Goal: Transaction & Acquisition: Book appointment/travel/reservation

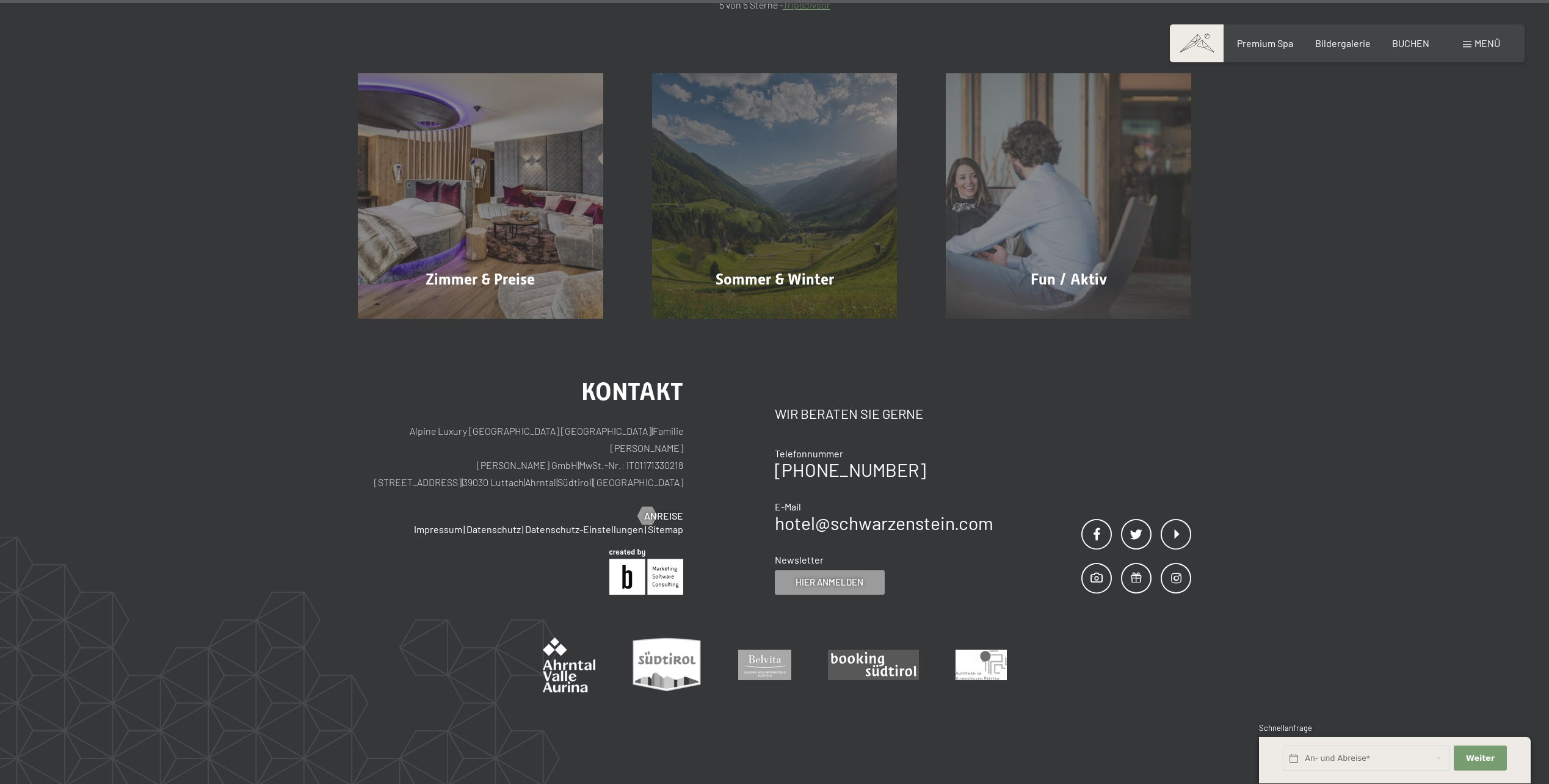
scroll to position [8091, 0]
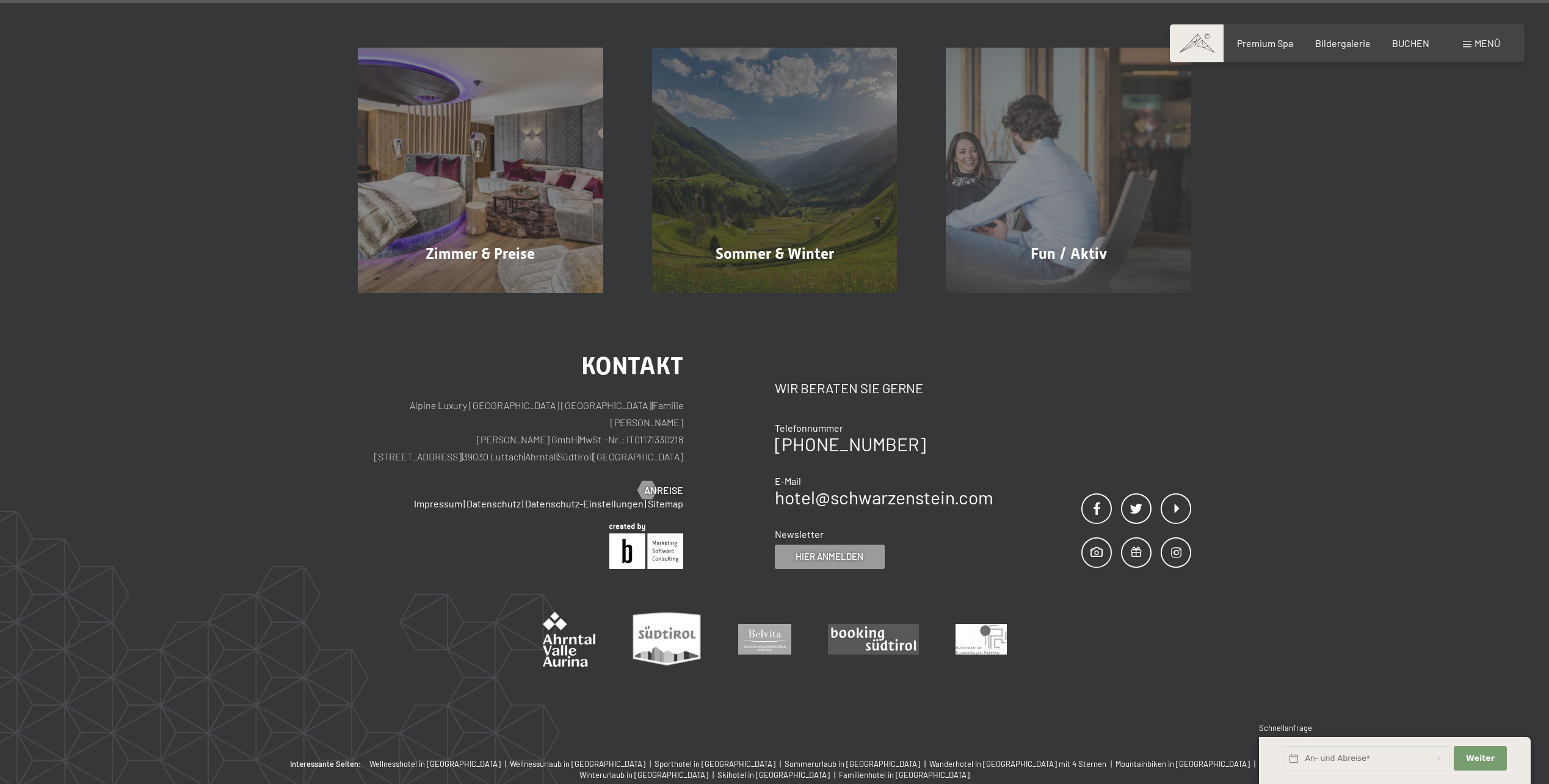
click at [1339, 498] on div "Kontakt Alpine Luxury SPA Resort SCHWARZENSTEIN | Familie Zimmerhofer Otmar Zim…" at bounding box center [774, 526] width 1549 height 466
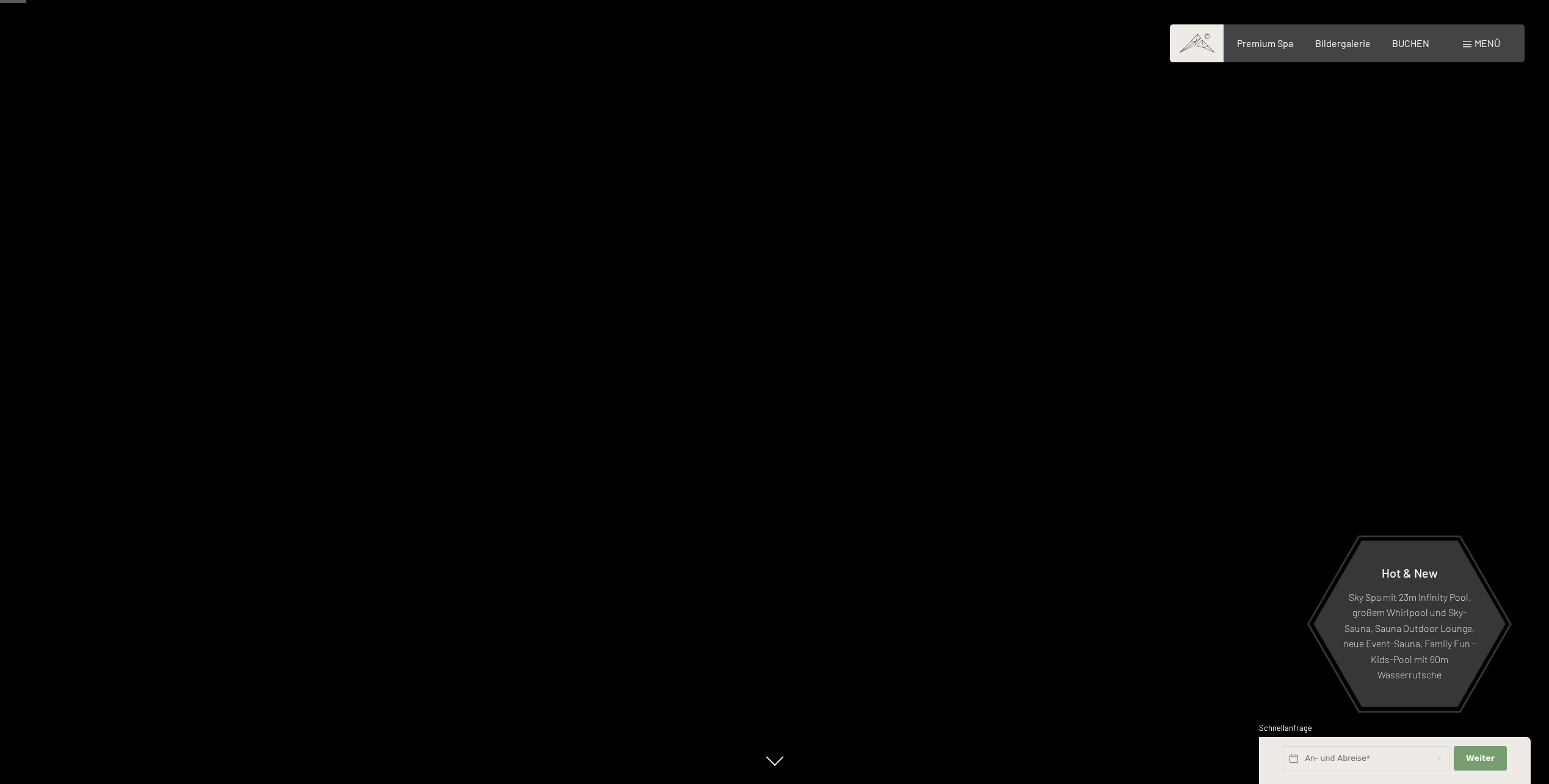
scroll to position [203, 0]
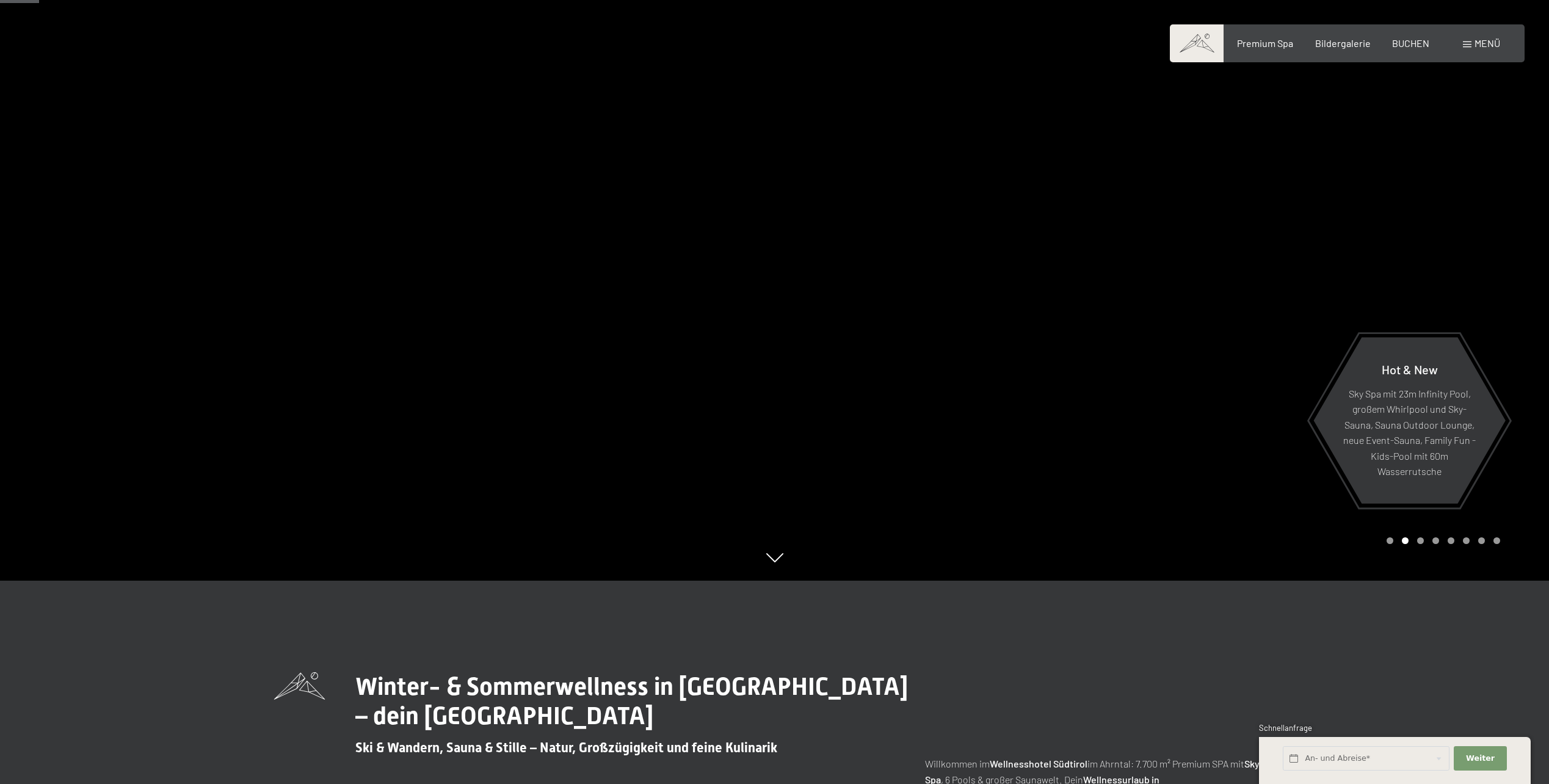
click at [1422, 541] on div "Carousel Page 3" at bounding box center [1420, 541] width 7 height 7
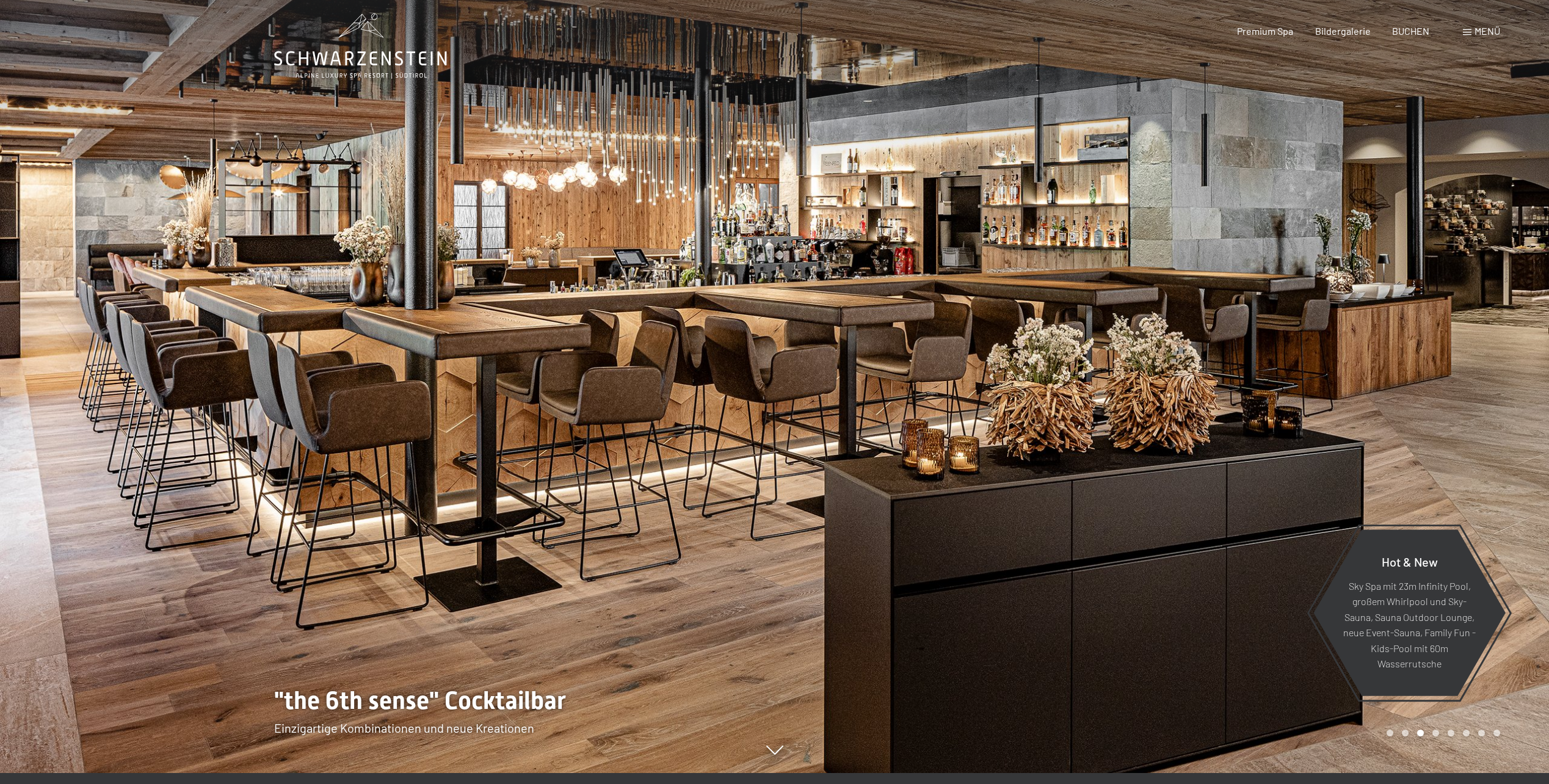
scroll to position [0, 0]
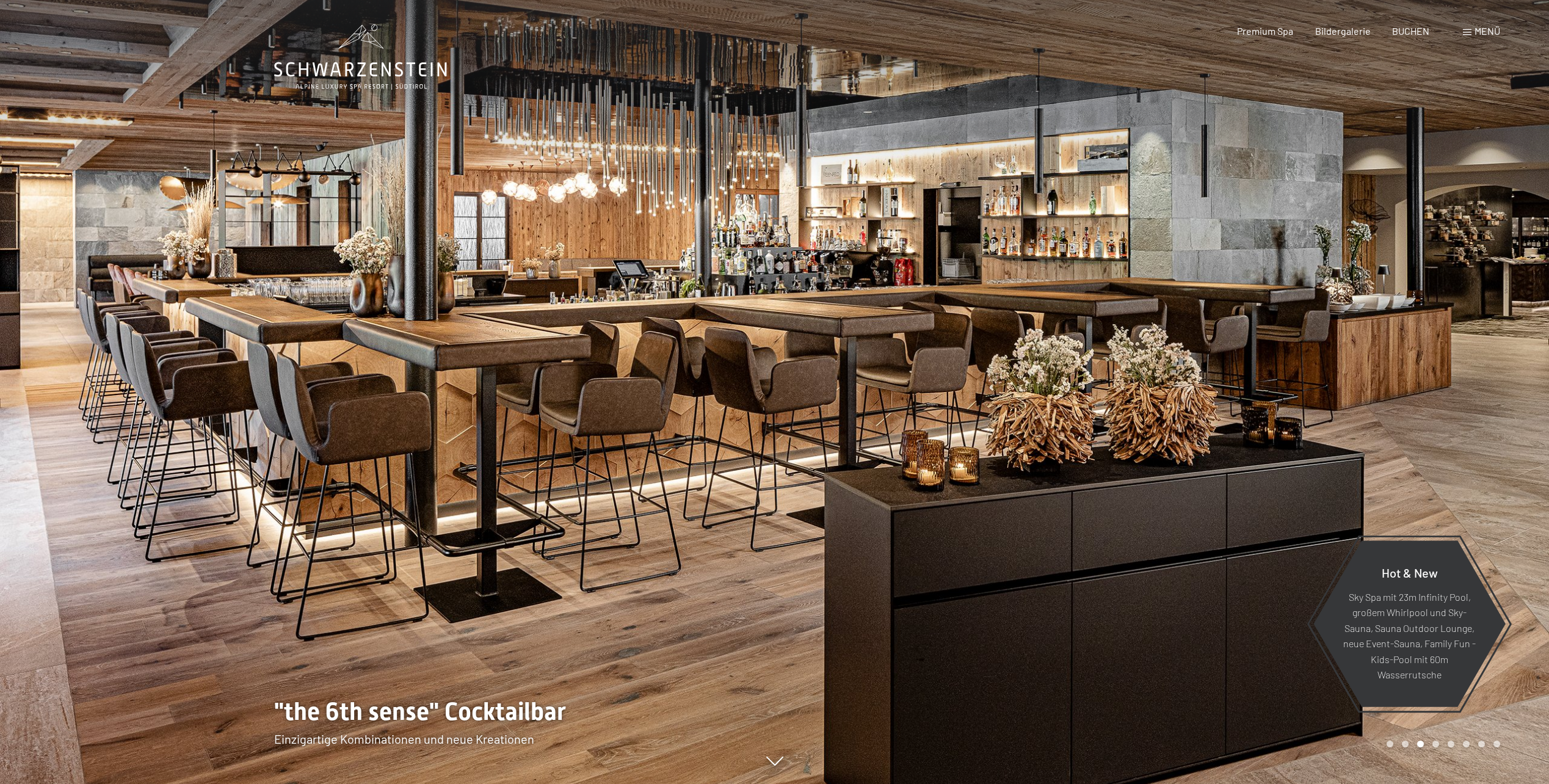
click at [1509, 459] on div at bounding box center [1163, 392] width 775 height 784
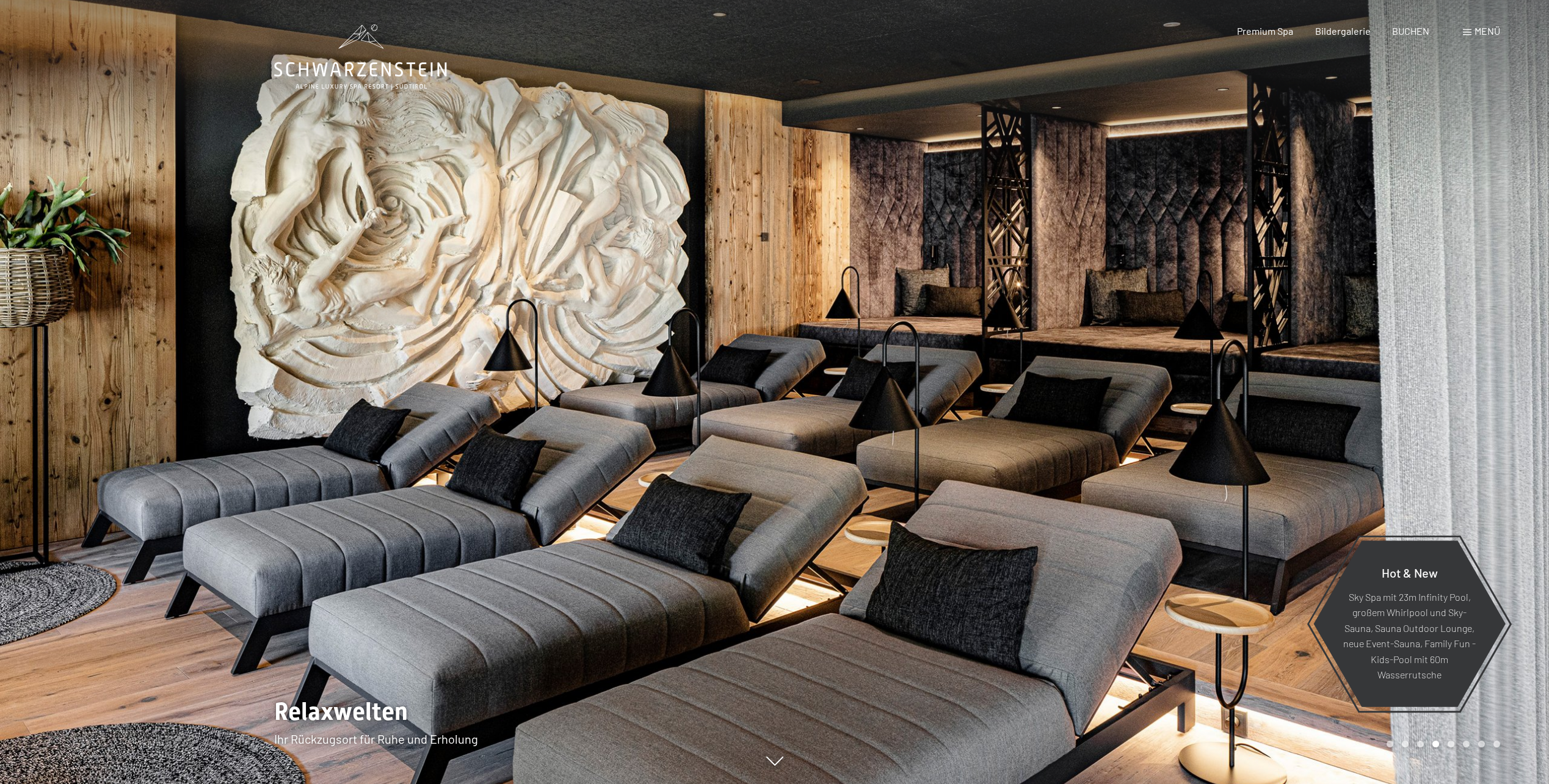
click at [1509, 459] on div at bounding box center [1163, 392] width 775 height 784
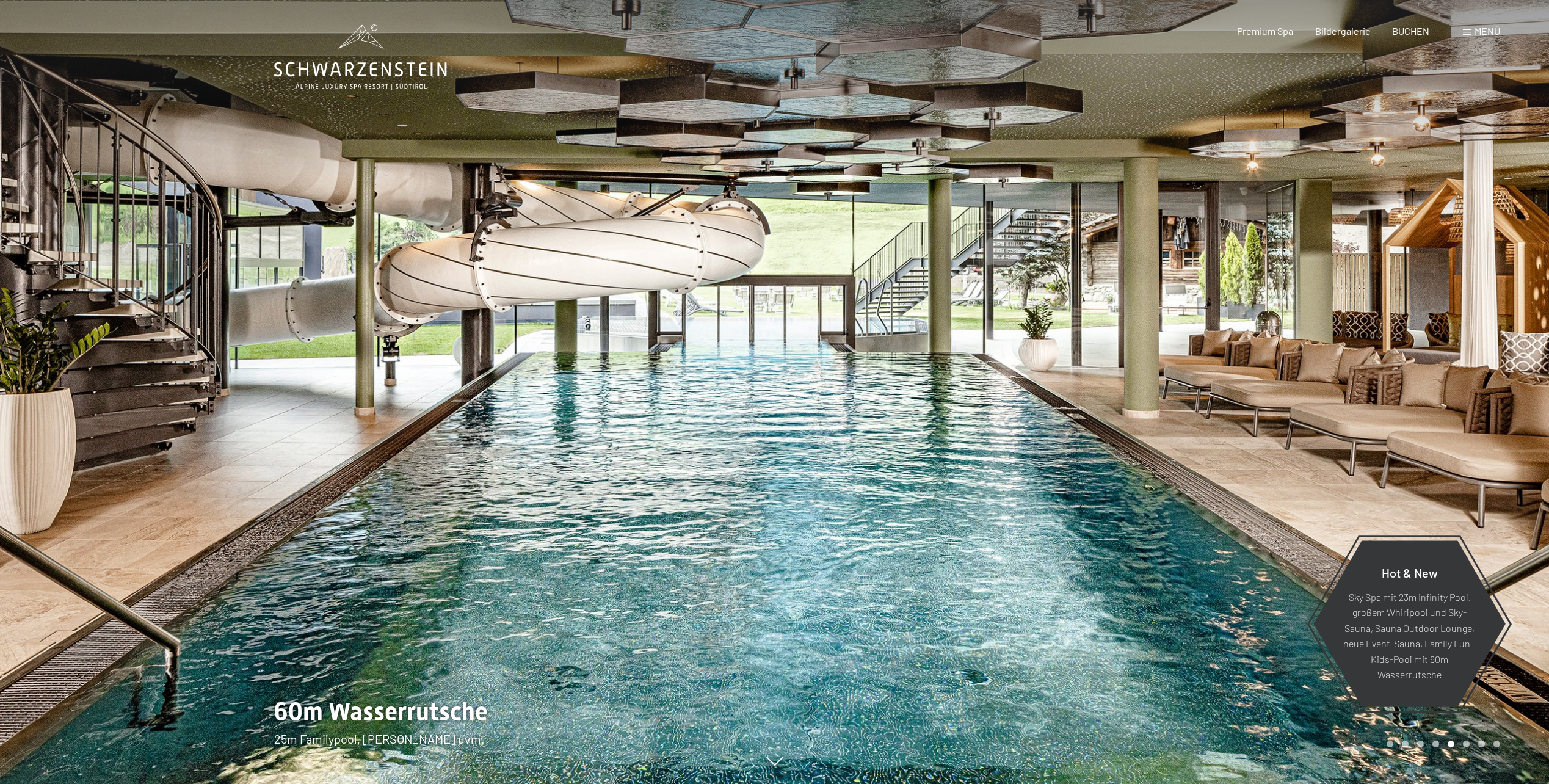
click at [1509, 459] on div at bounding box center [1163, 392] width 775 height 784
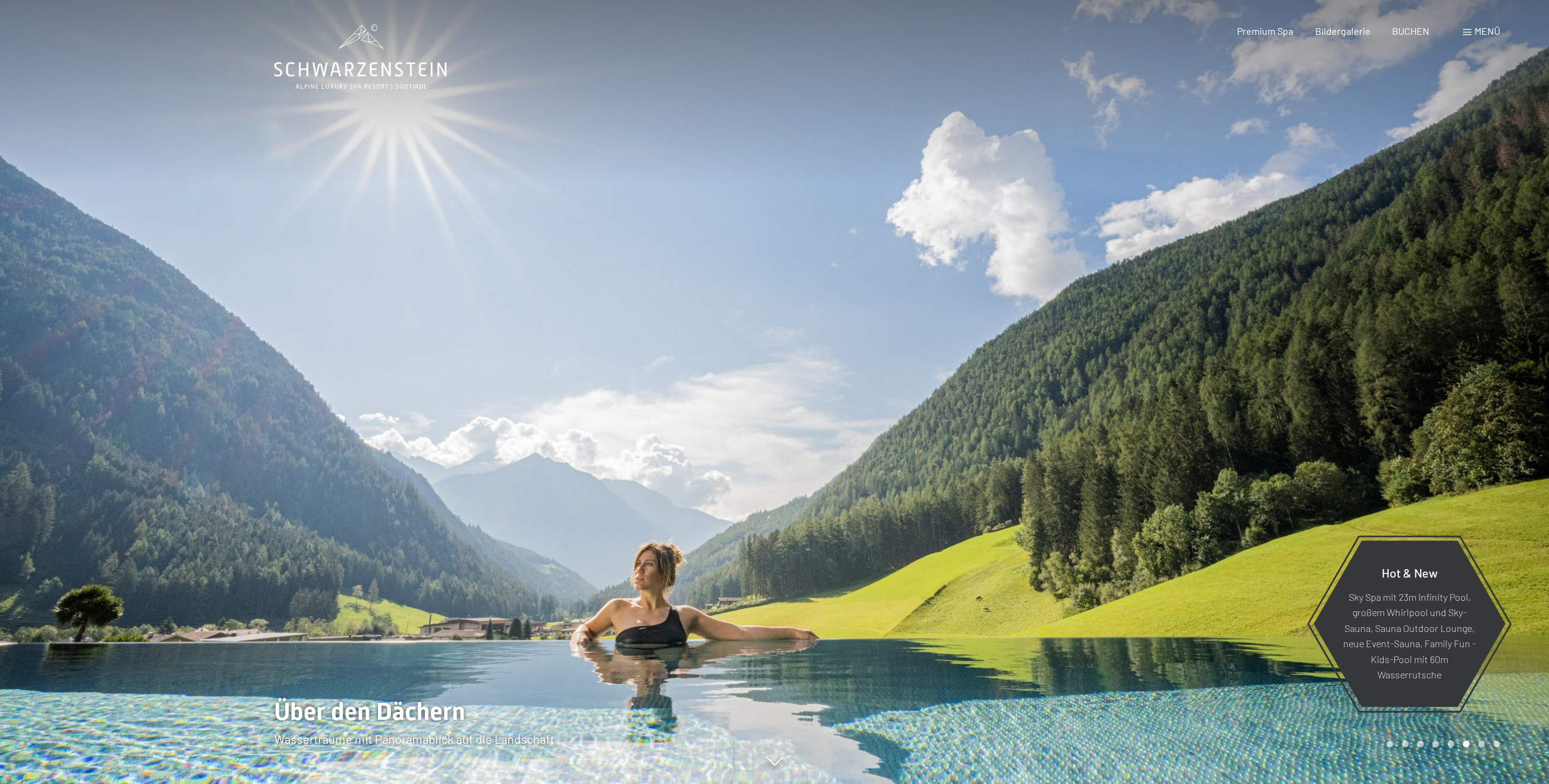
click at [1509, 459] on div at bounding box center [1163, 392] width 775 height 784
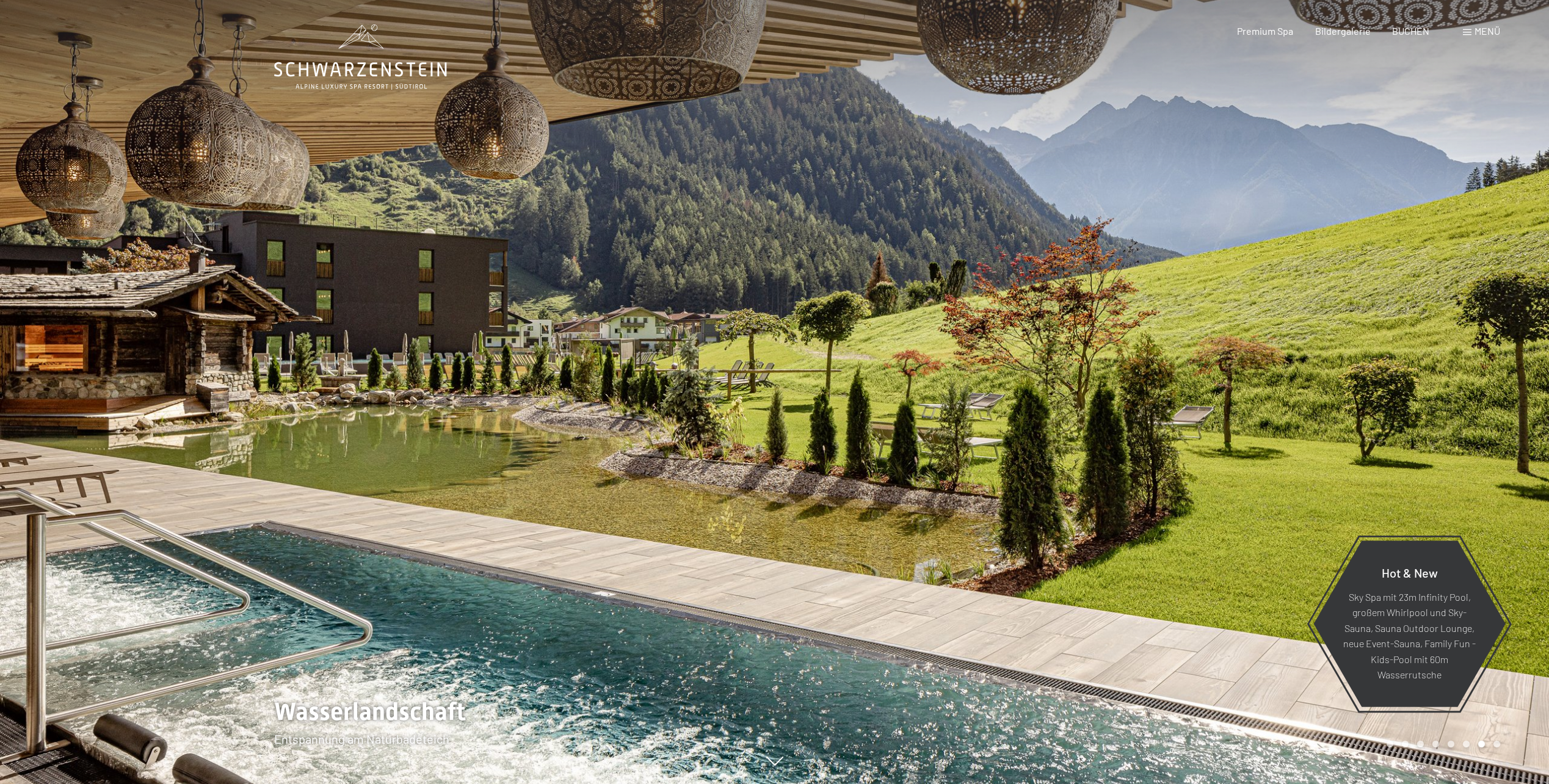
click at [1509, 459] on div at bounding box center [1163, 392] width 775 height 784
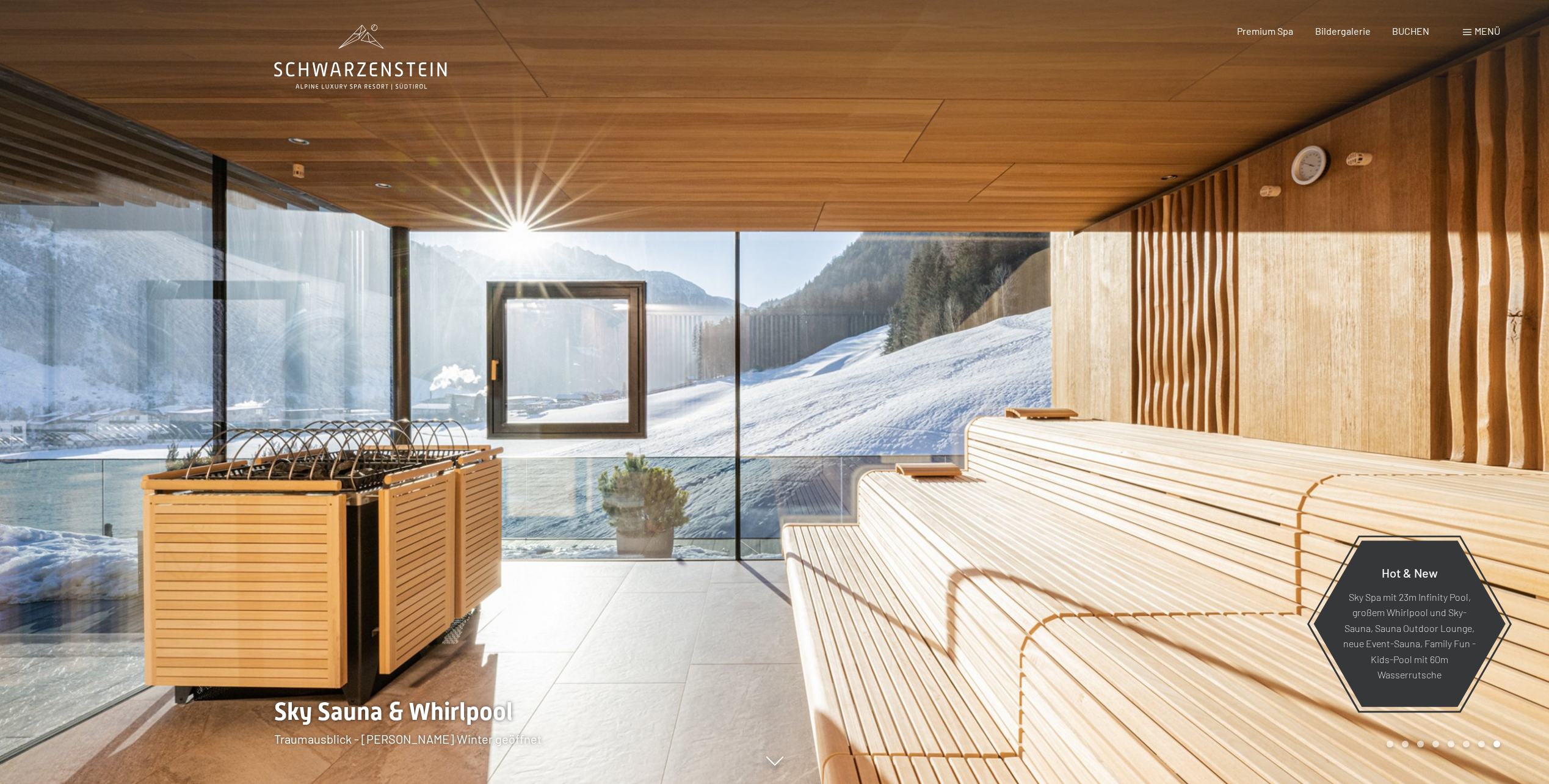
click at [1509, 459] on div at bounding box center [1163, 392] width 775 height 784
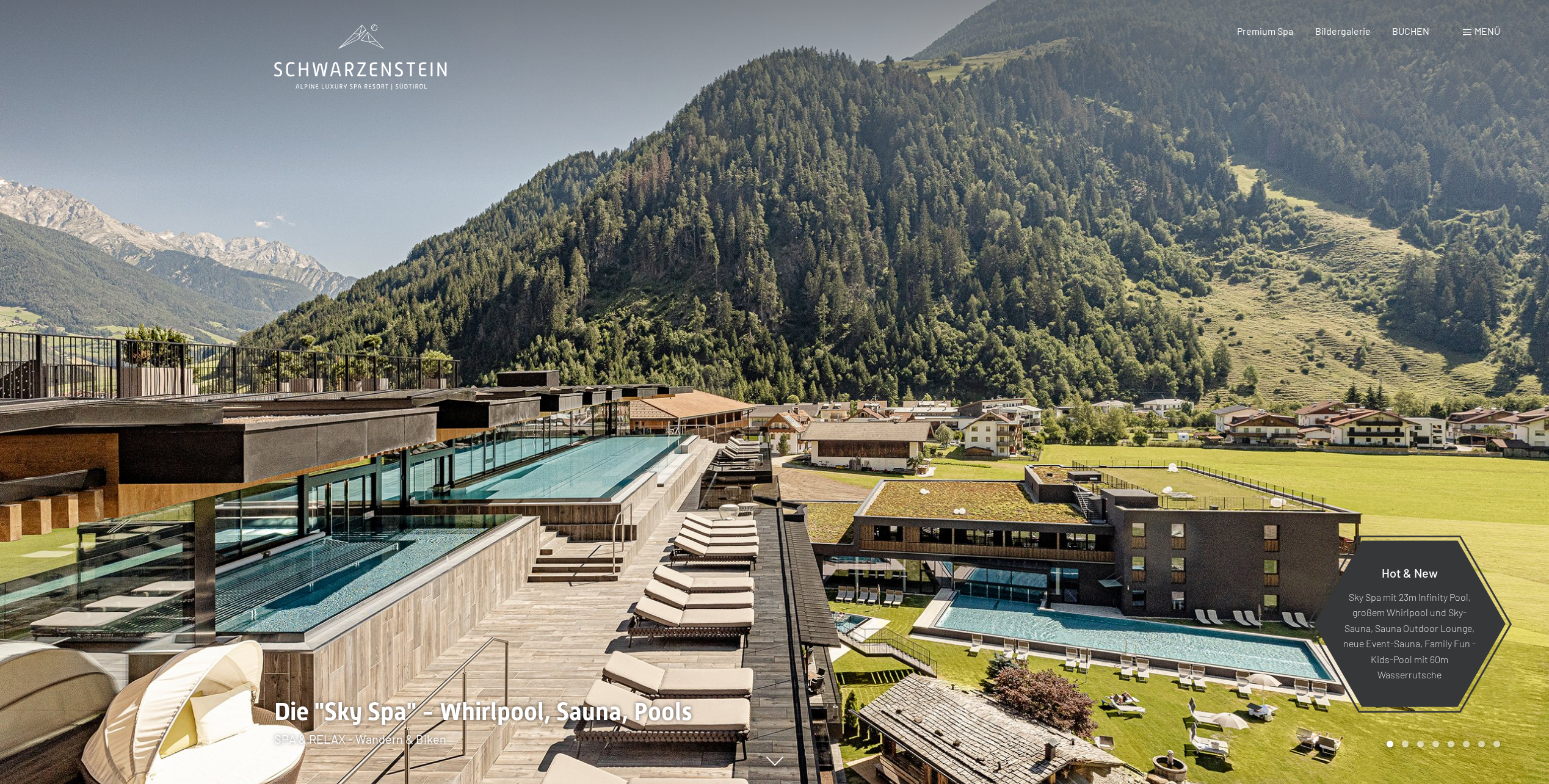
click at [1509, 459] on div at bounding box center [1163, 392] width 775 height 784
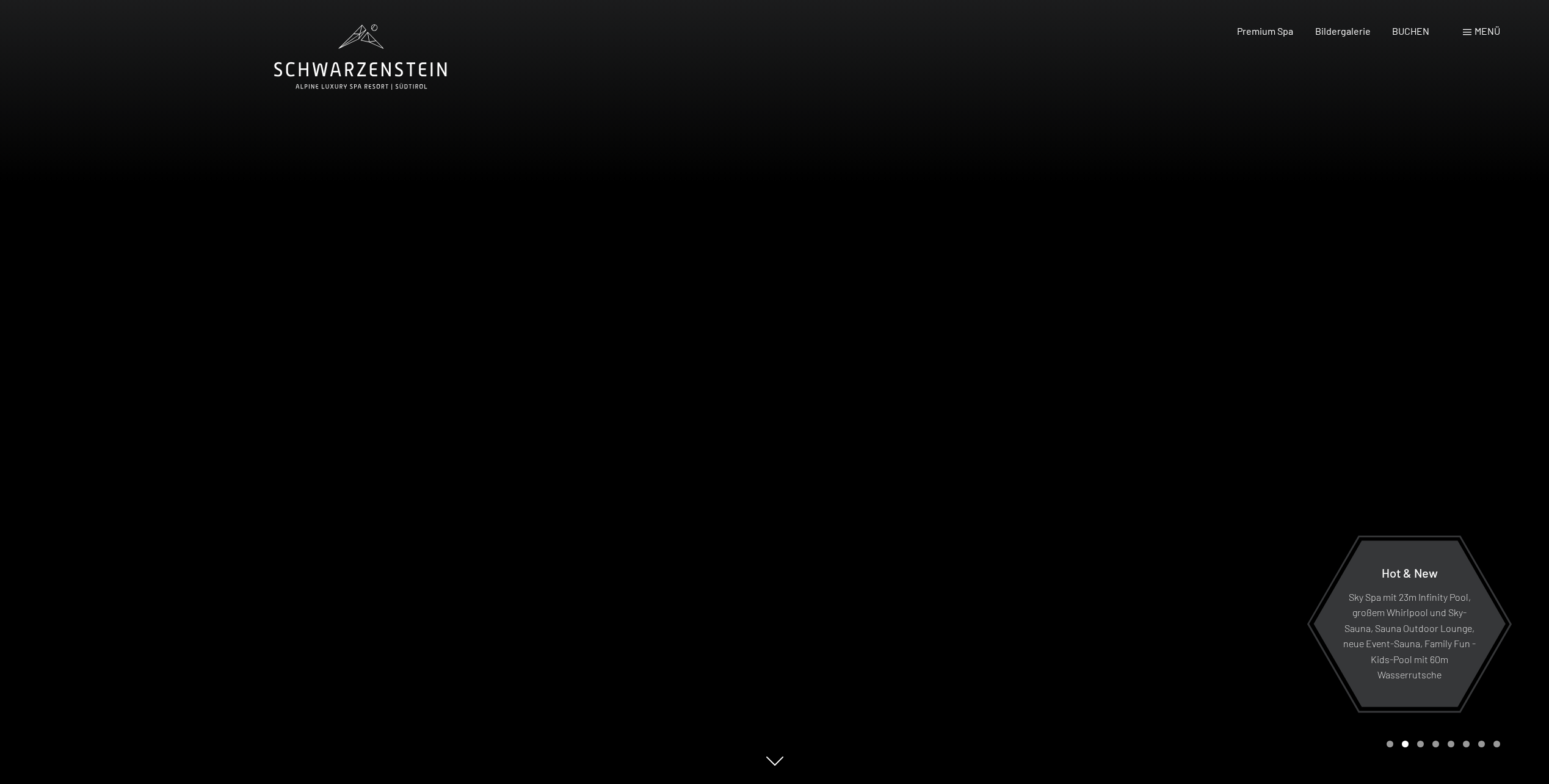
click at [1509, 459] on div at bounding box center [1163, 392] width 775 height 784
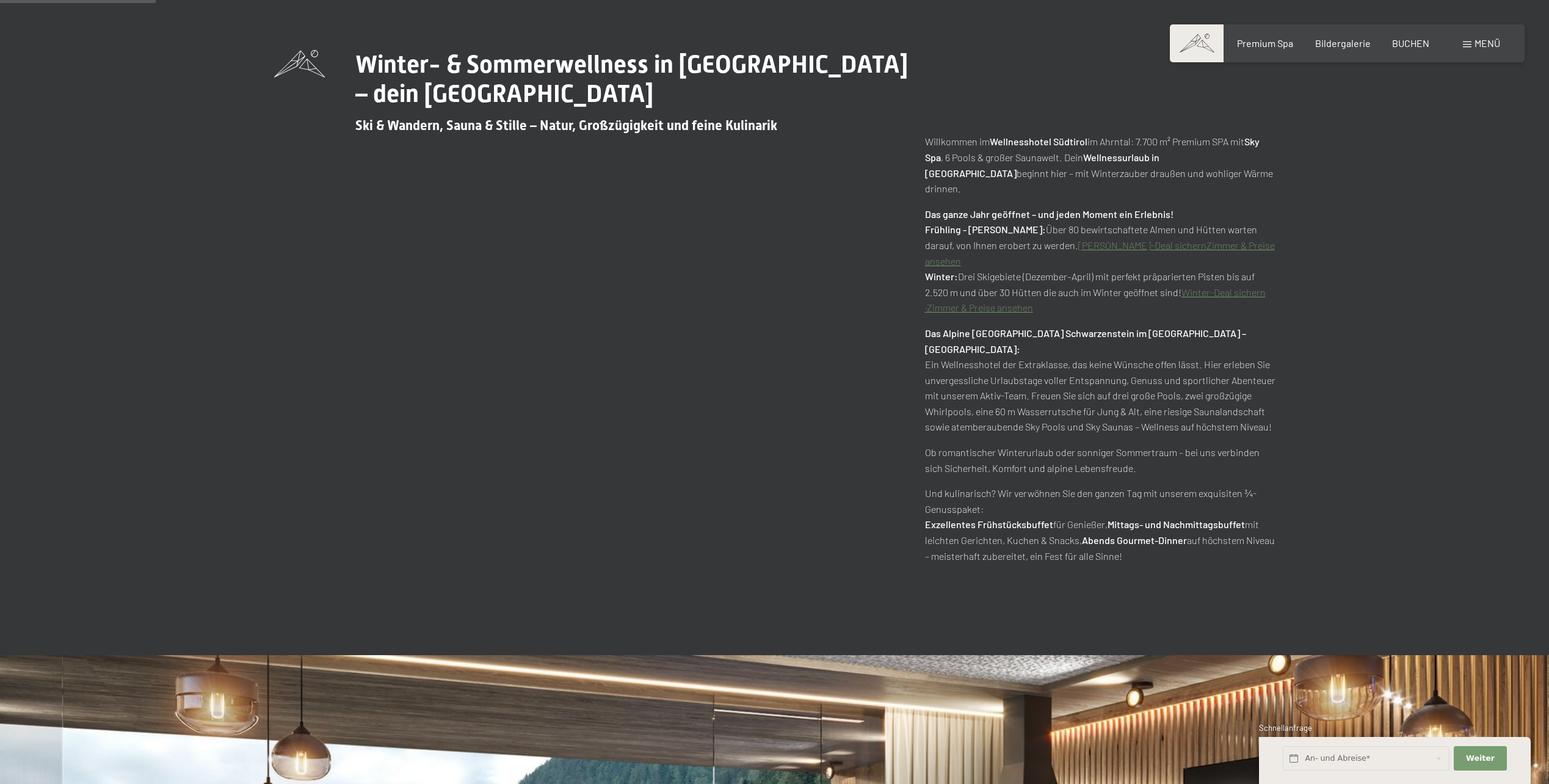
scroll to position [814, 0]
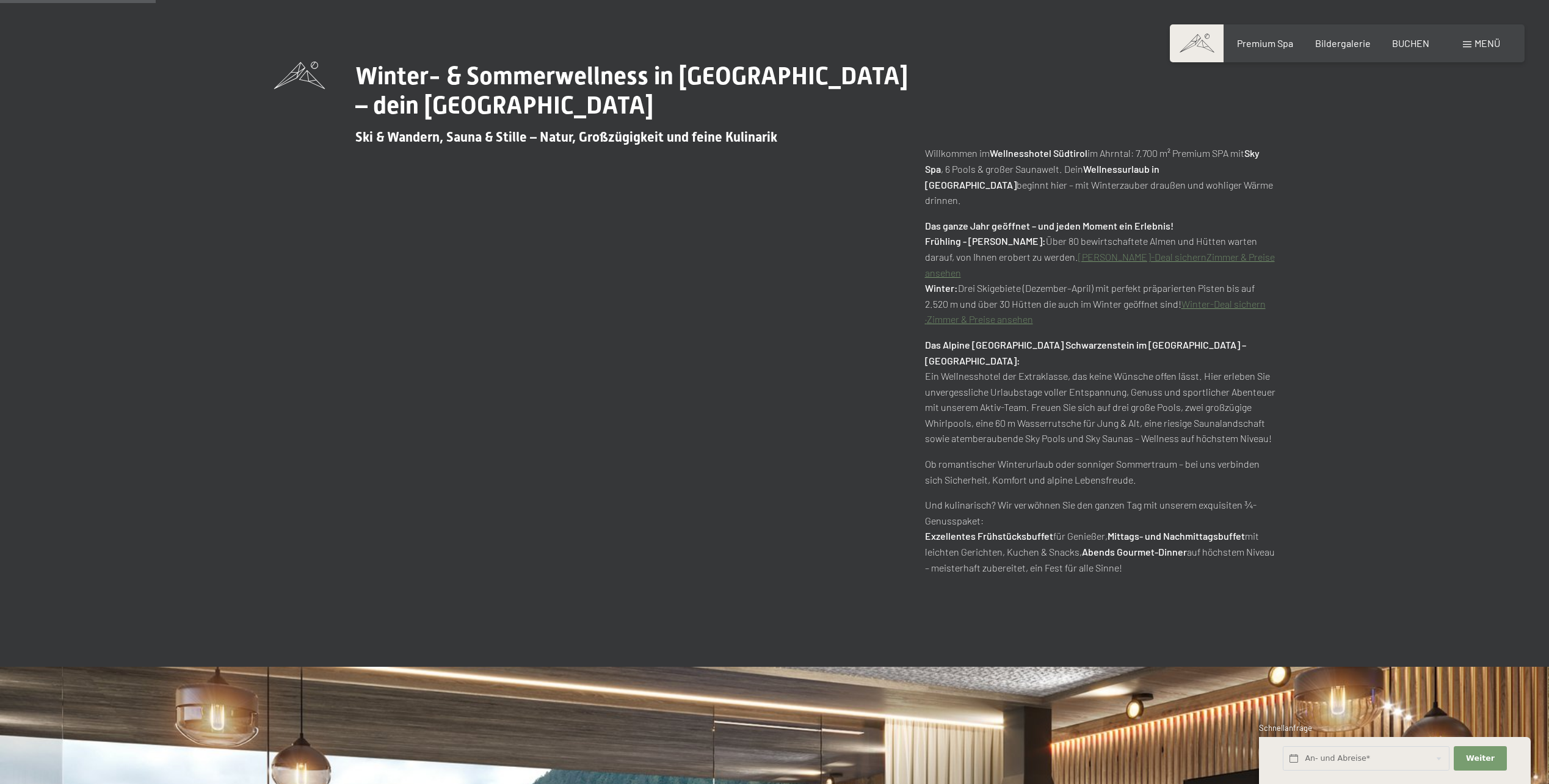
click at [1072, 371] on p "Das Alpine Luxury Spa Resort Schwarzenstein im Ahrntal – Südtirol: Ein Wellness…" at bounding box center [1100, 391] width 351 height 110
click at [1406, 45] on span "BUCHEN" at bounding box center [1411, 41] width 38 height 12
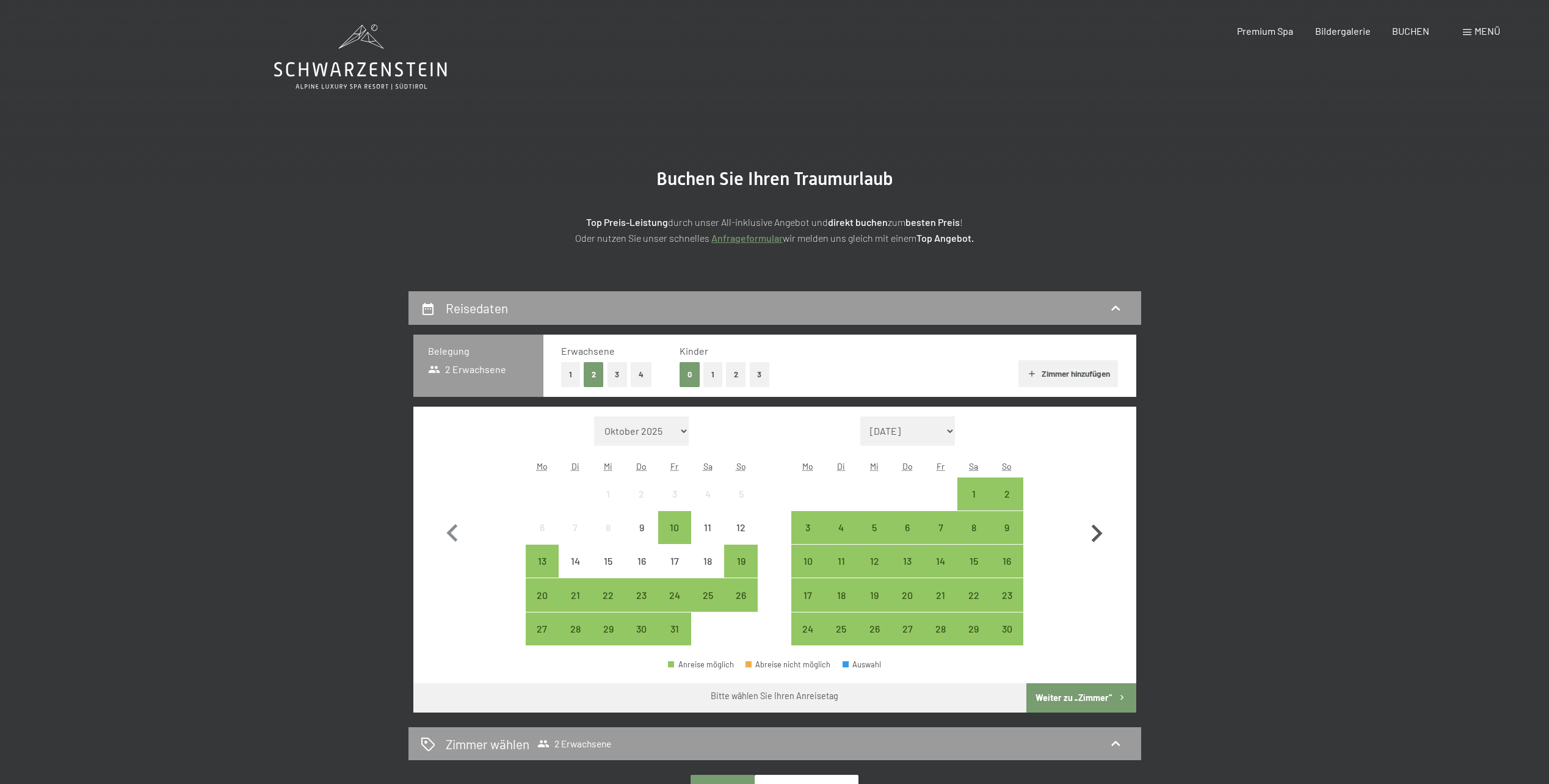
click at [1099, 529] on icon "button" at bounding box center [1097, 534] width 35 height 35
select select "2025-11-01"
select select "2025-12-01"
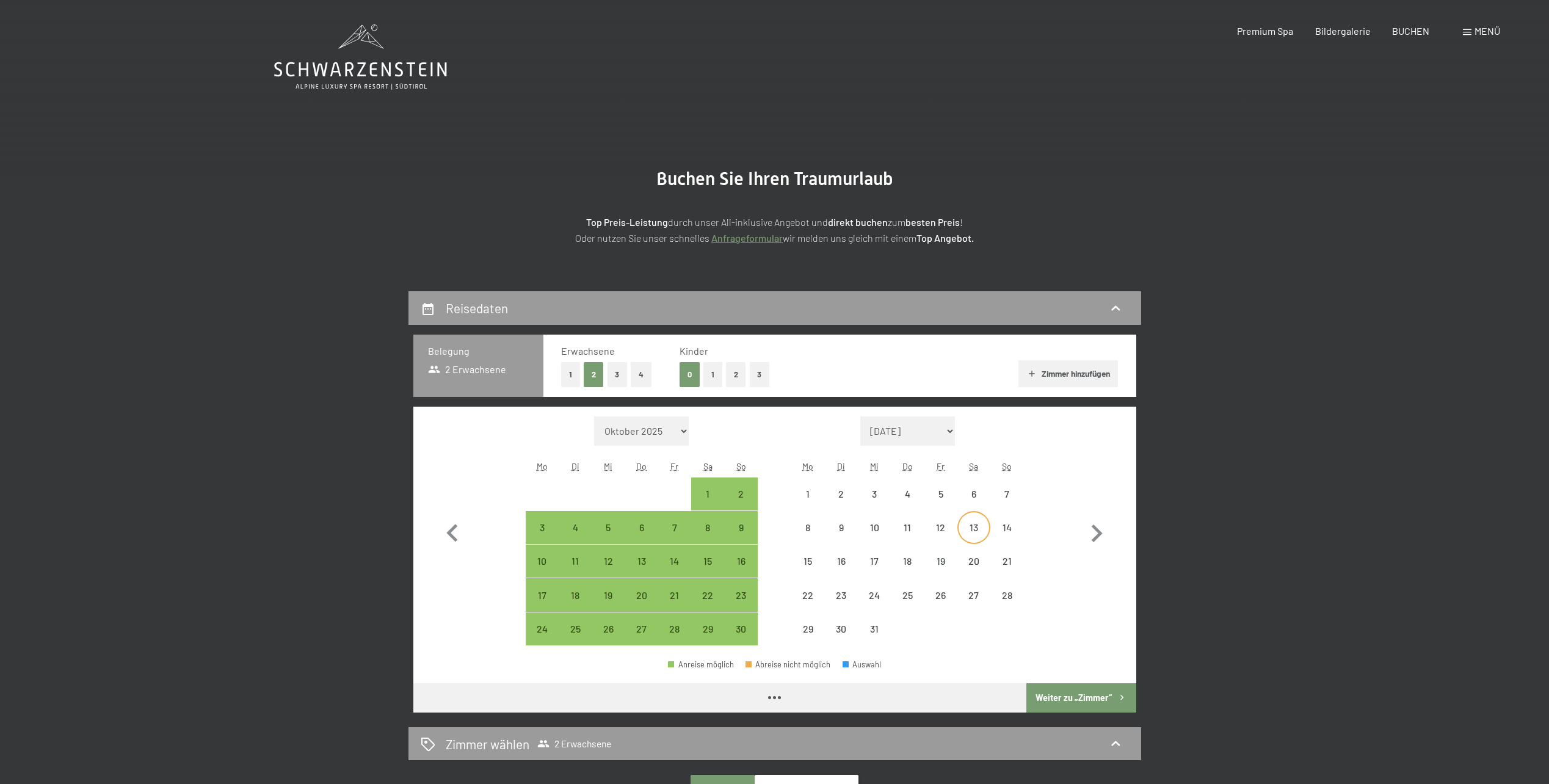
select select "2025-11-01"
select select "2025-12-01"
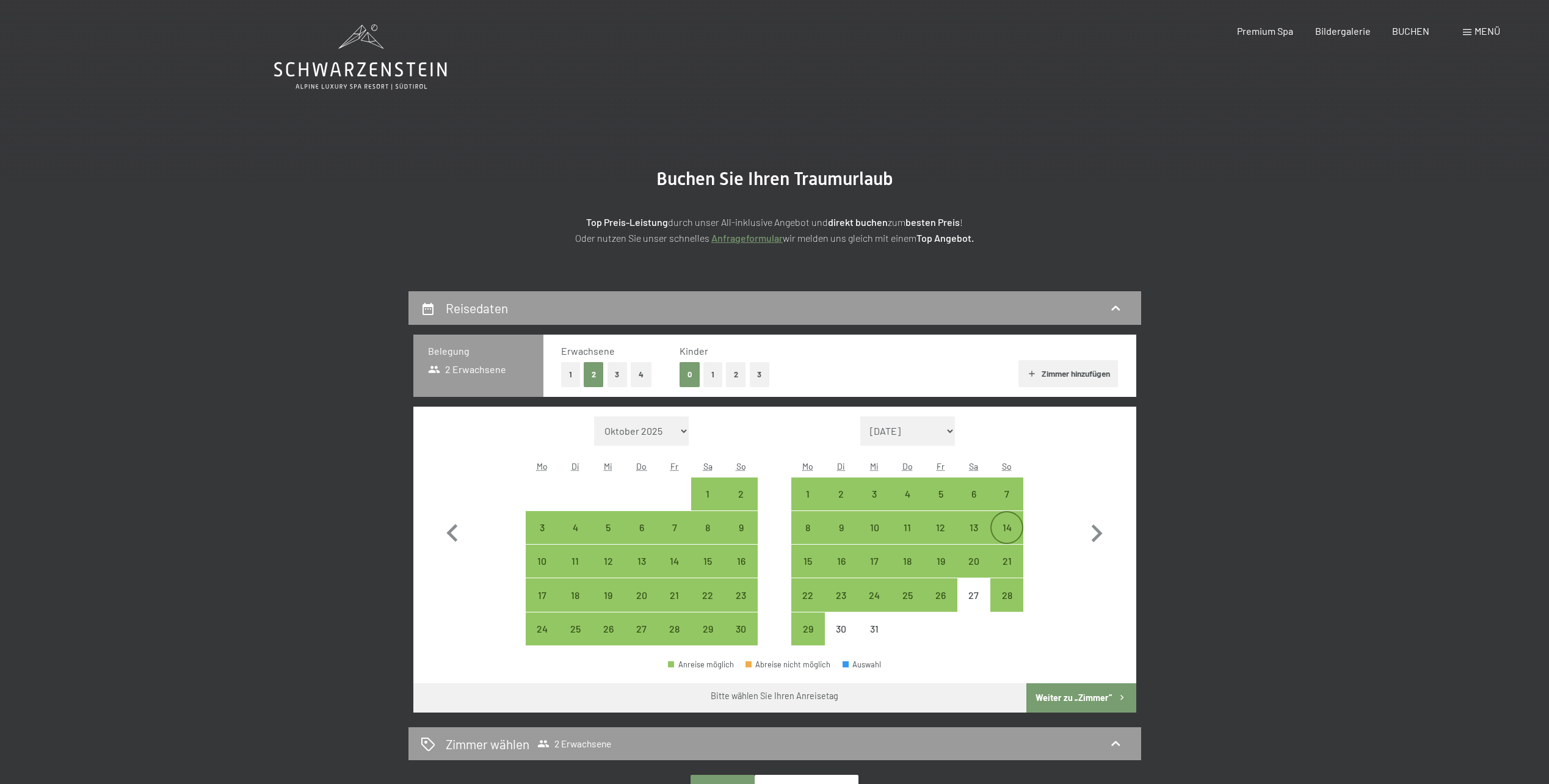
click at [1009, 524] on div "14" at bounding box center [1007, 538] width 31 height 31
select select "2025-11-01"
select select "2025-12-01"
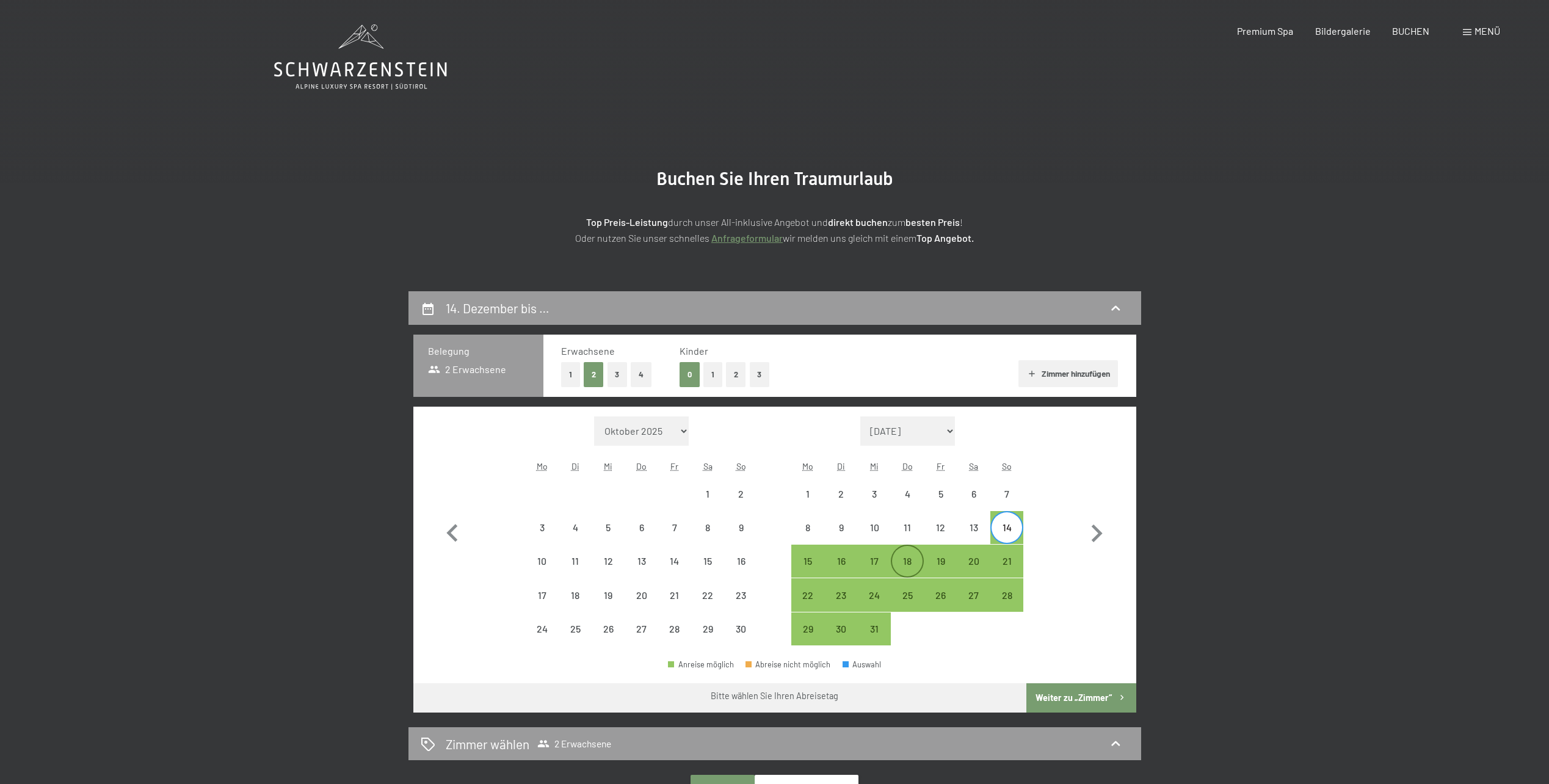
click at [905, 563] on div "18" at bounding box center [908, 571] width 31 height 31
select select "2025-11-01"
select select "2025-12-01"
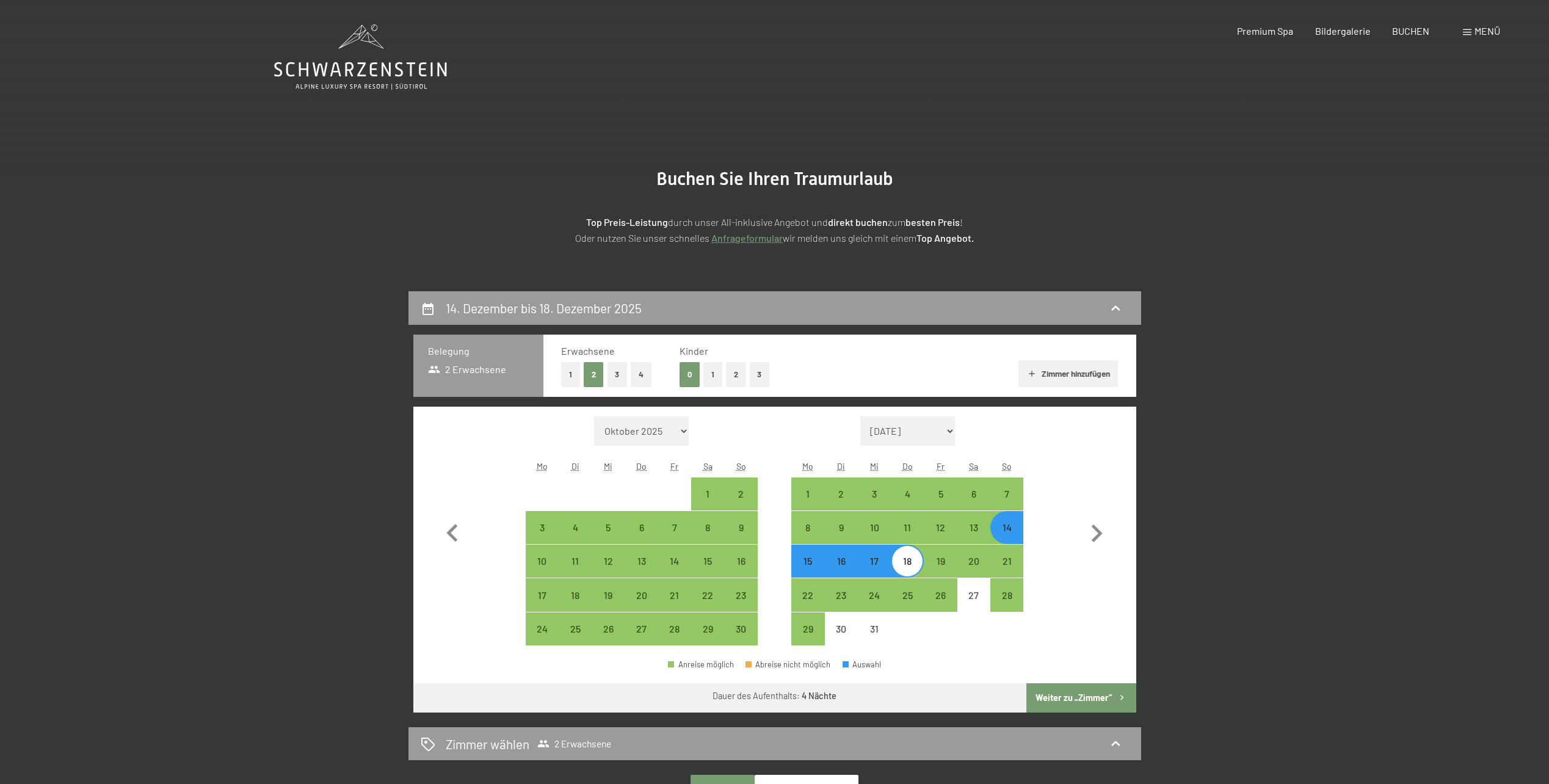
click at [1095, 699] on button "Weiter zu „Zimmer“" at bounding box center [1081, 698] width 110 height 29
select select "2025-11-01"
select select "2025-12-01"
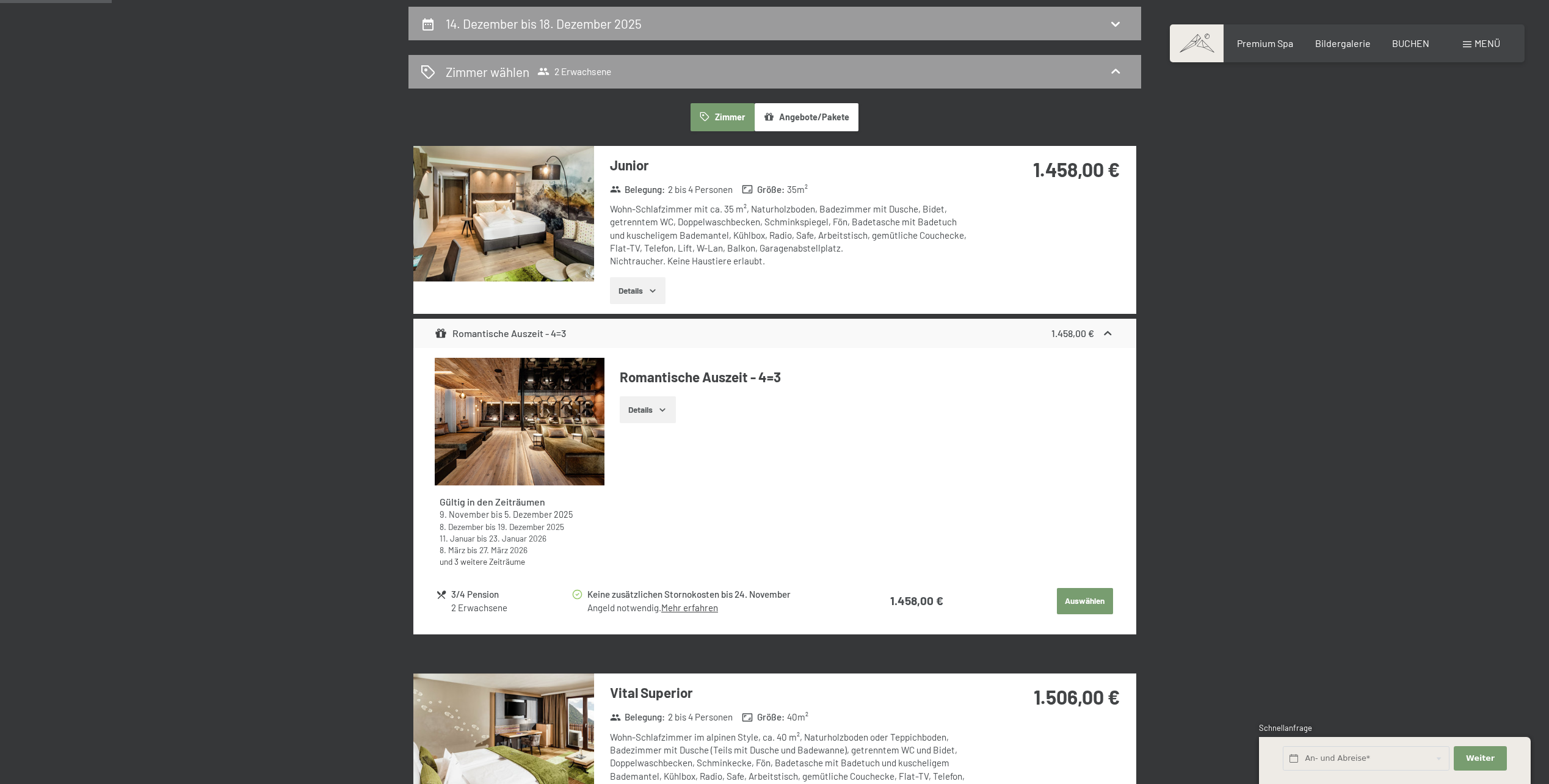
scroll to position [291, 0]
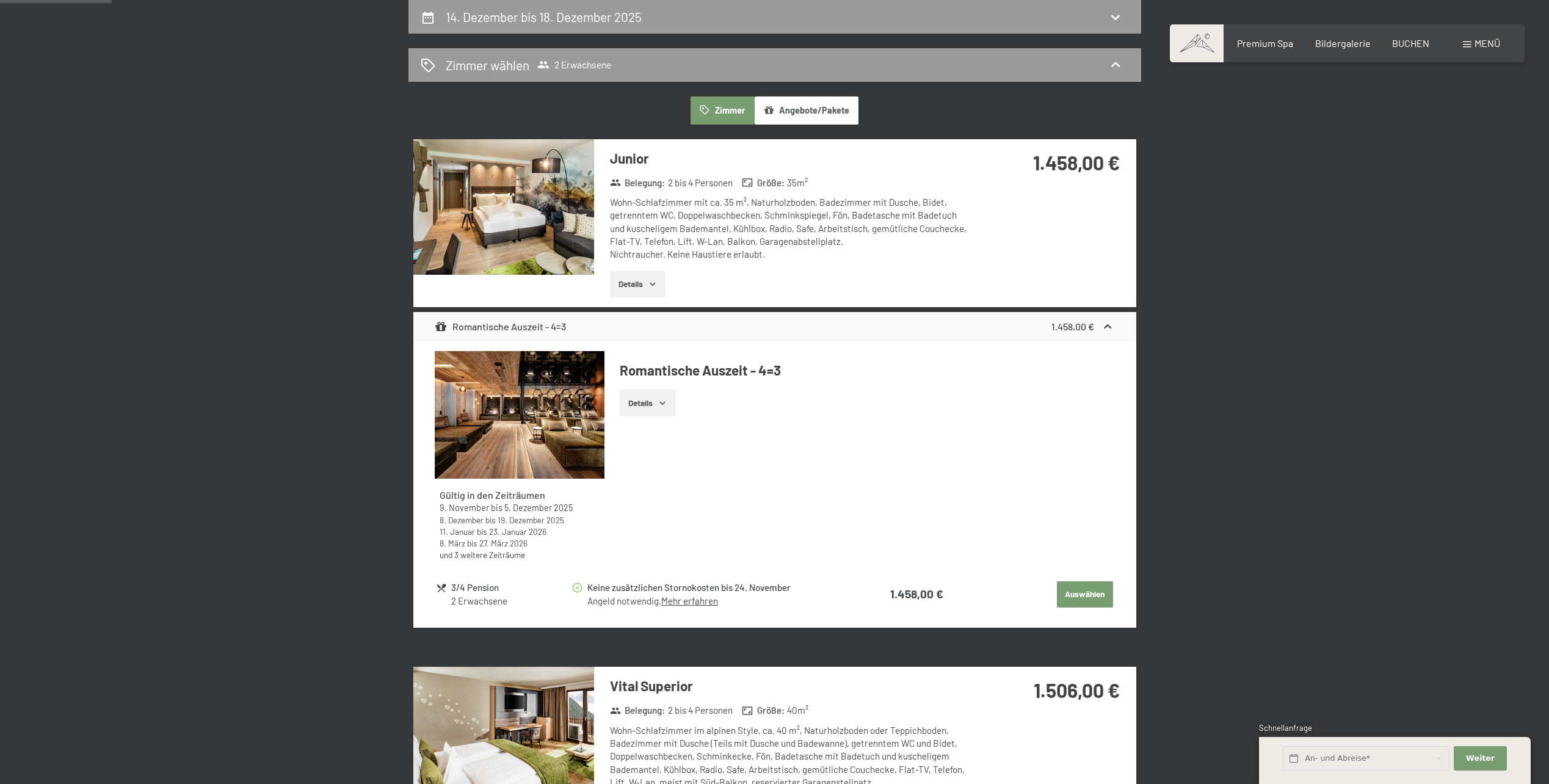
click at [830, 112] on button "Angebote/Pakete" at bounding box center [806, 110] width 104 height 28
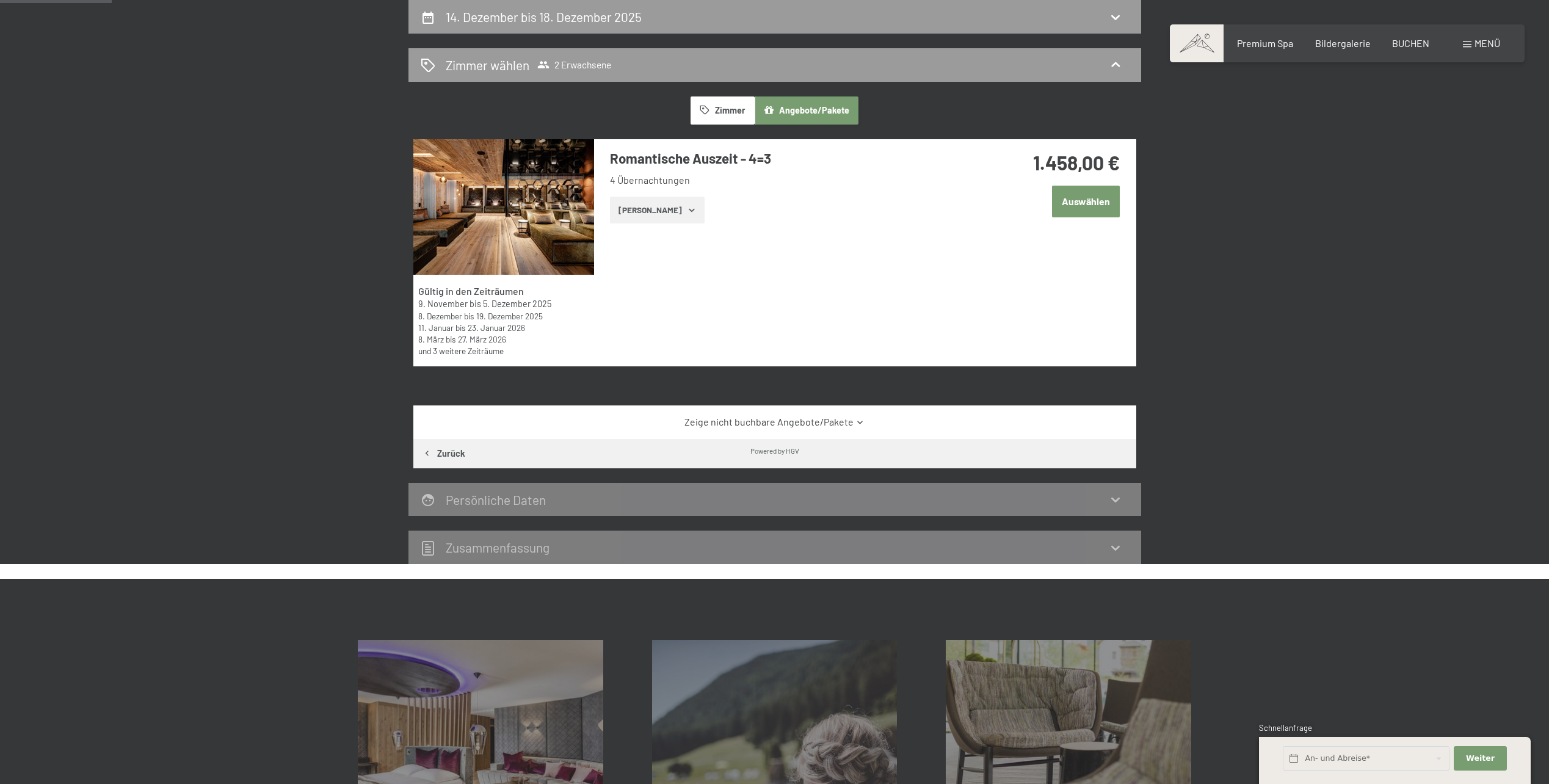
click at [994, 233] on div "1.458,00 € Auswählen" at bounding box center [1054, 197] width 163 height 117
click at [687, 213] on icon "button" at bounding box center [691, 210] width 10 height 10
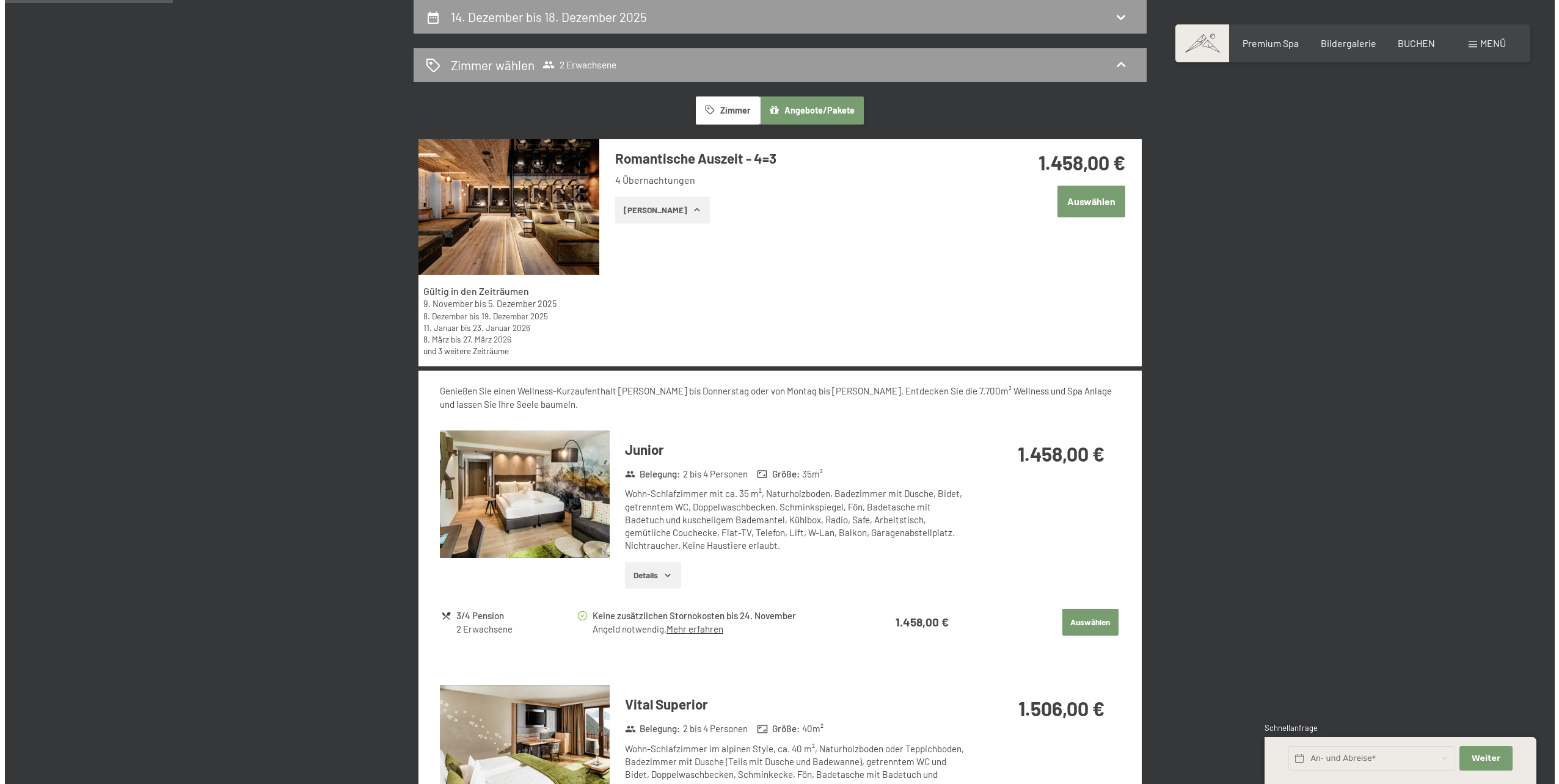
scroll to position [0, 0]
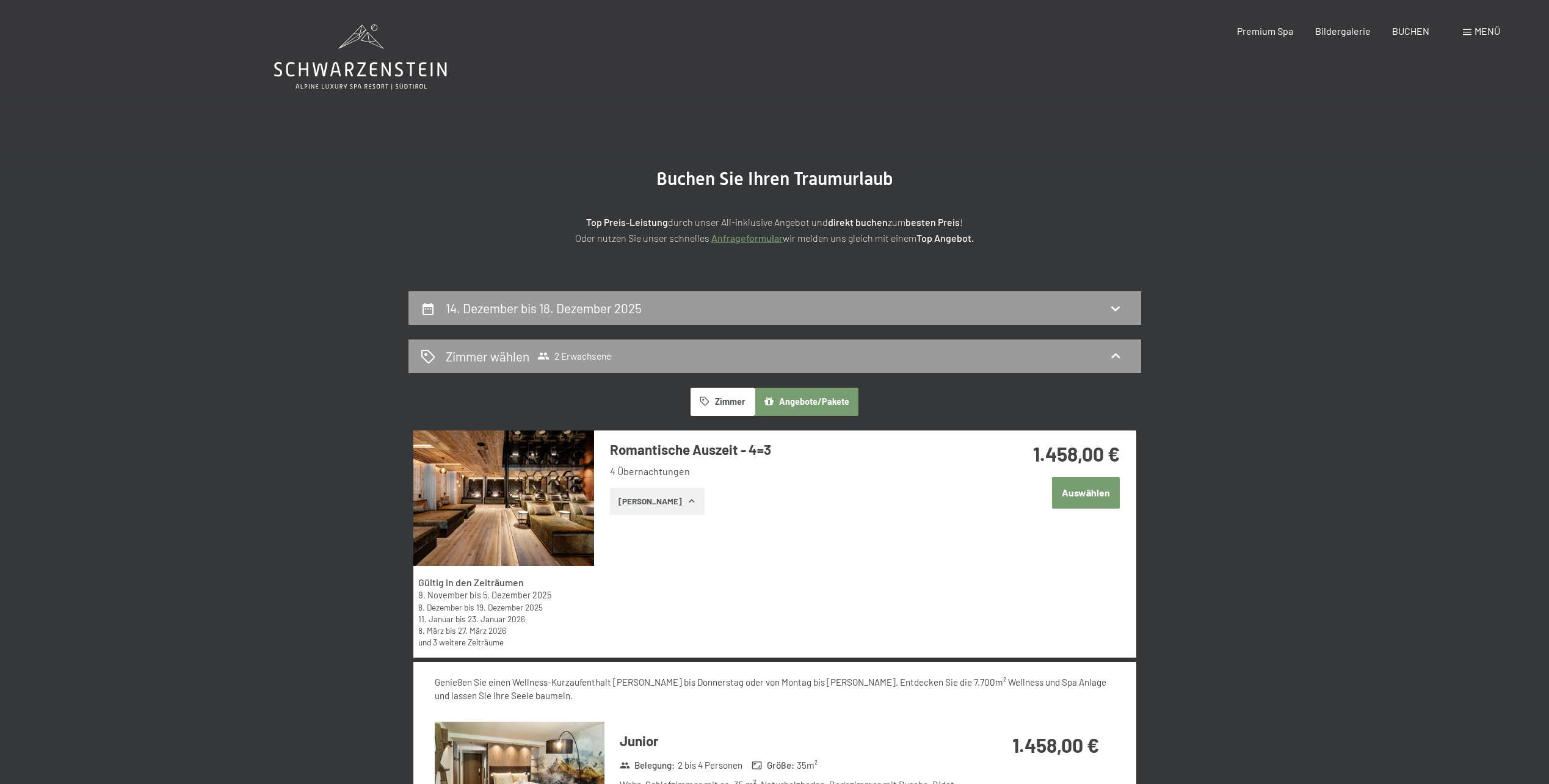
click at [1491, 34] on span "Menü" at bounding box center [1487, 31] width 26 height 12
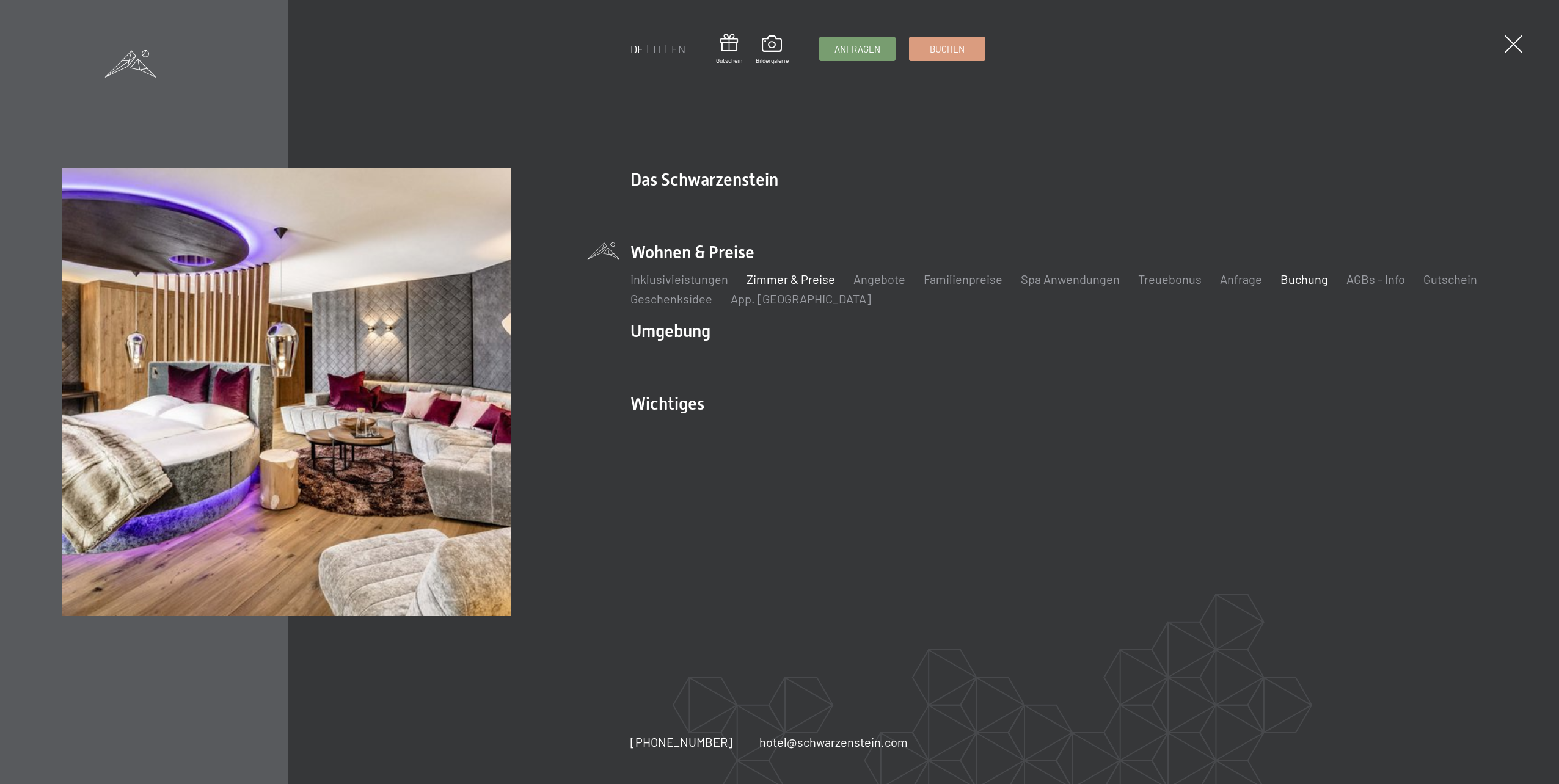
click at [791, 279] on link "Zimmer & Preise" at bounding box center [791, 279] width 88 height 15
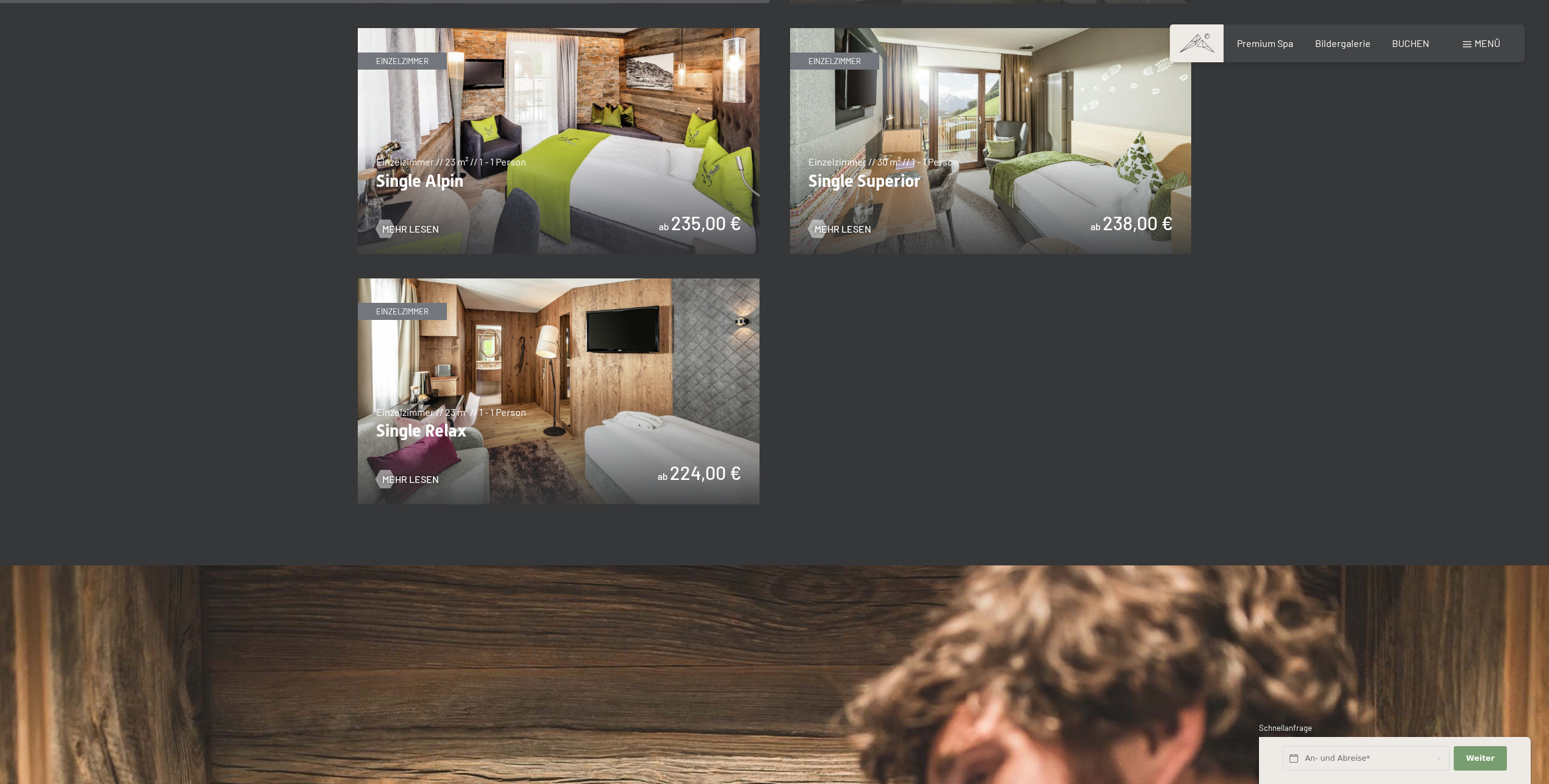
scroll to position [1425, 0]
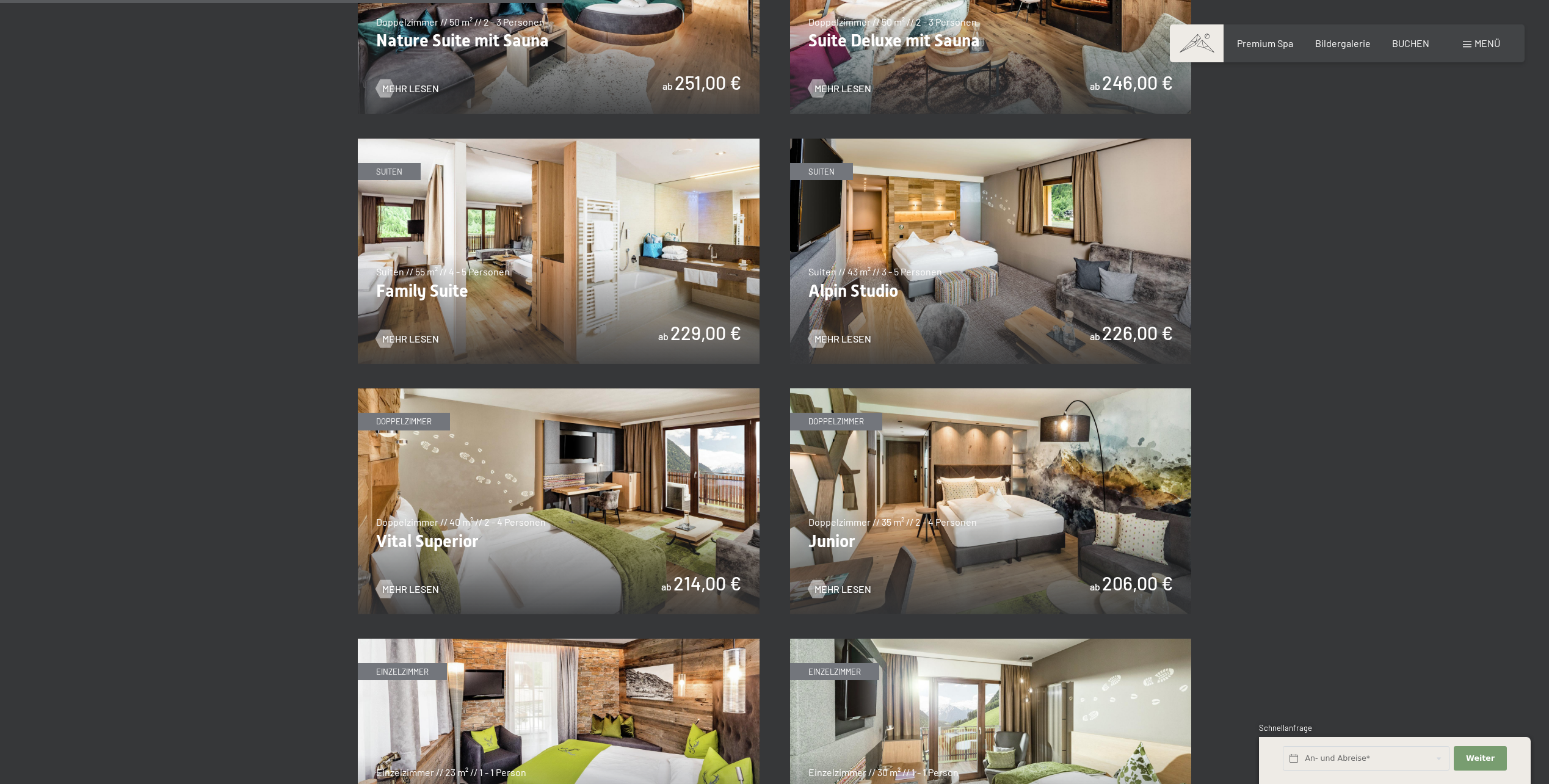
click at [1273, 503] on section "✓ alle Kategorien ✓ Suiten ✓ Doppelzimmer ✓ Einzelzimmer alle Kategorien alle K…" at bounding box center [774, 207] width 1549 height 1937
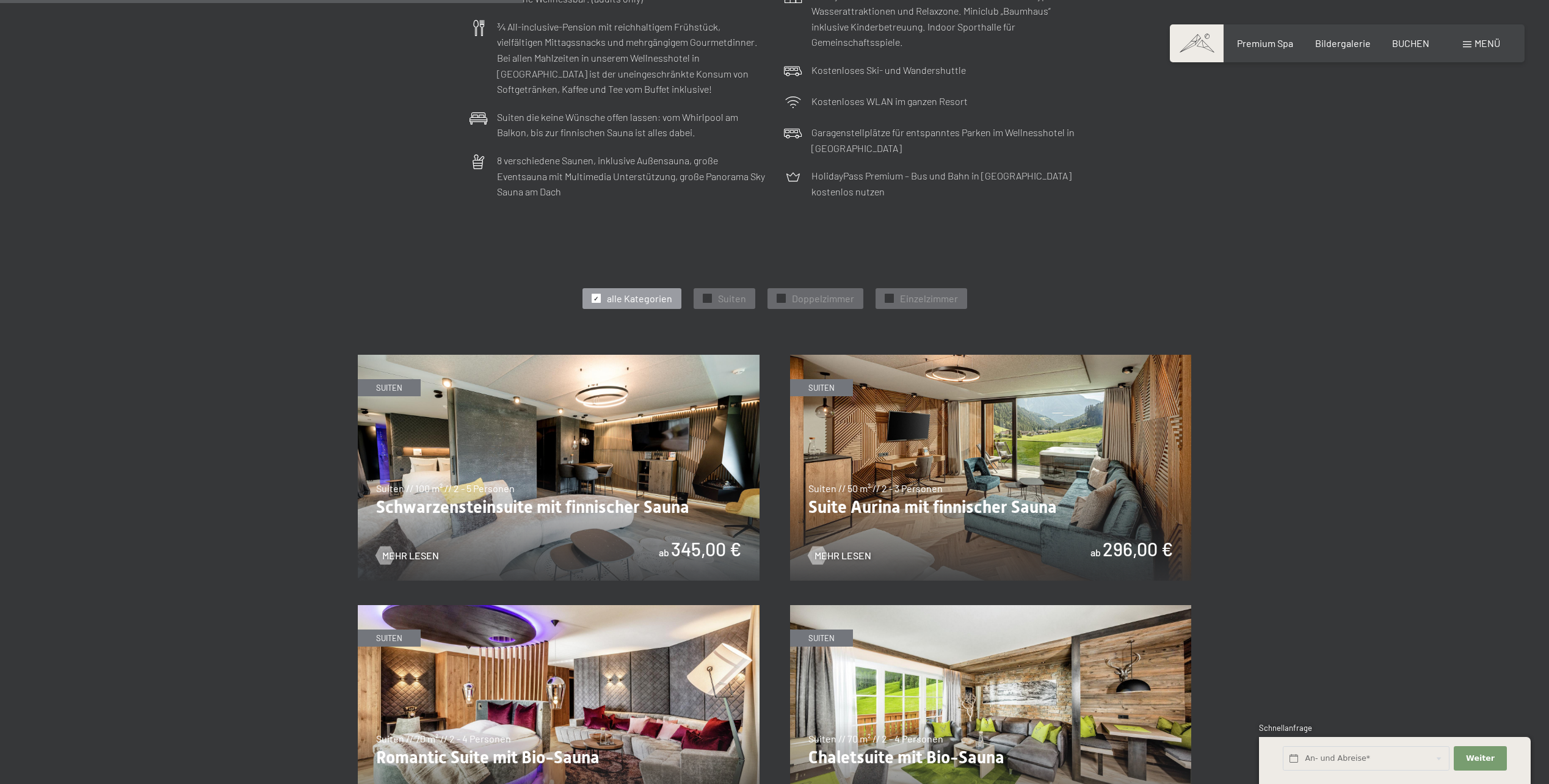
scroll to position [0, 0]
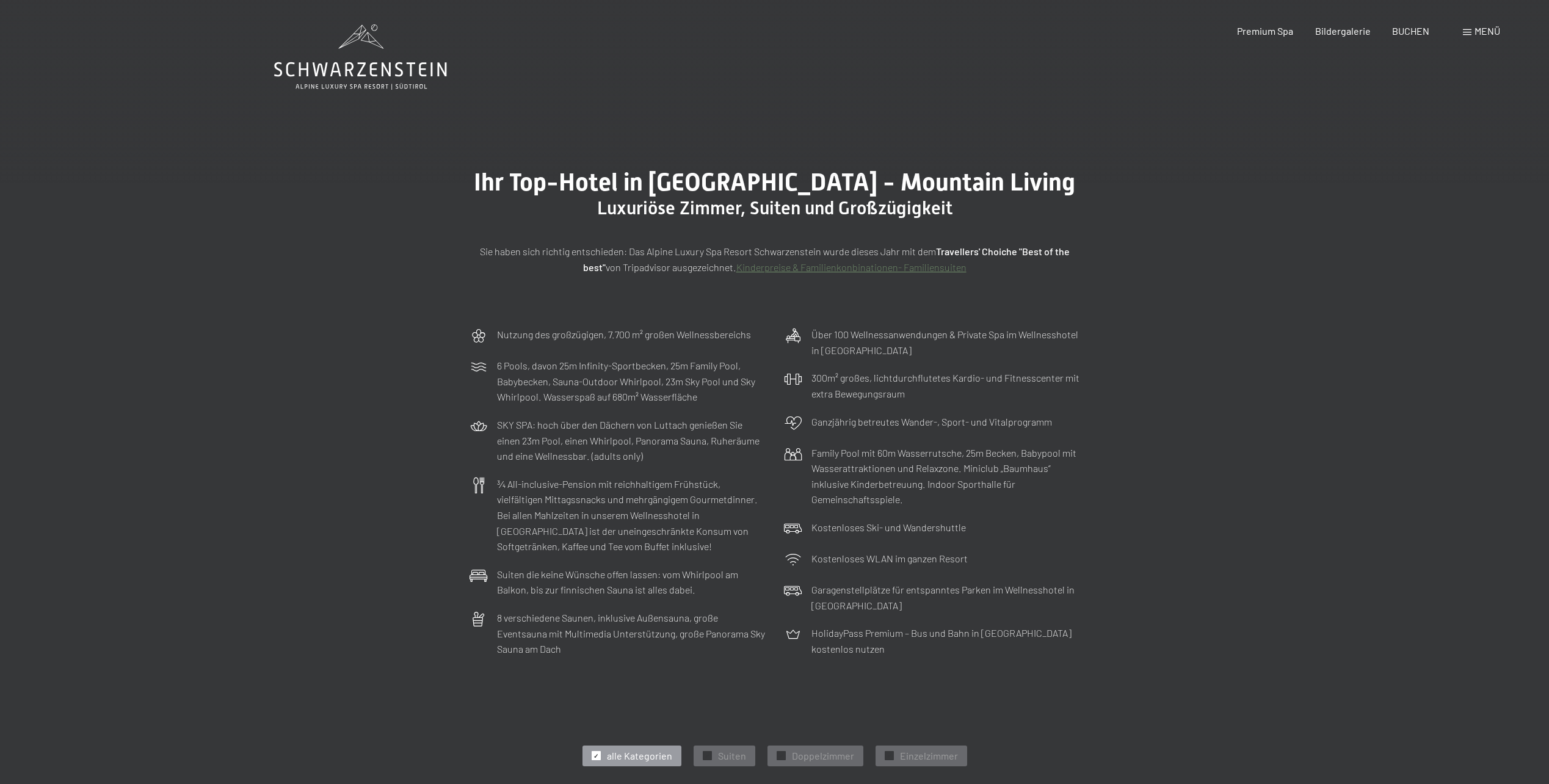
click at [893, 466] on p "Family Pool mit 60m Wasserrutsche, 25m Becken, Babypool mit Wasserattraktionen …" at bounding box center [945, 476] width 268 height 63
click at [357, 44] on icon at bounding box center [360, 57] width 173 height 65
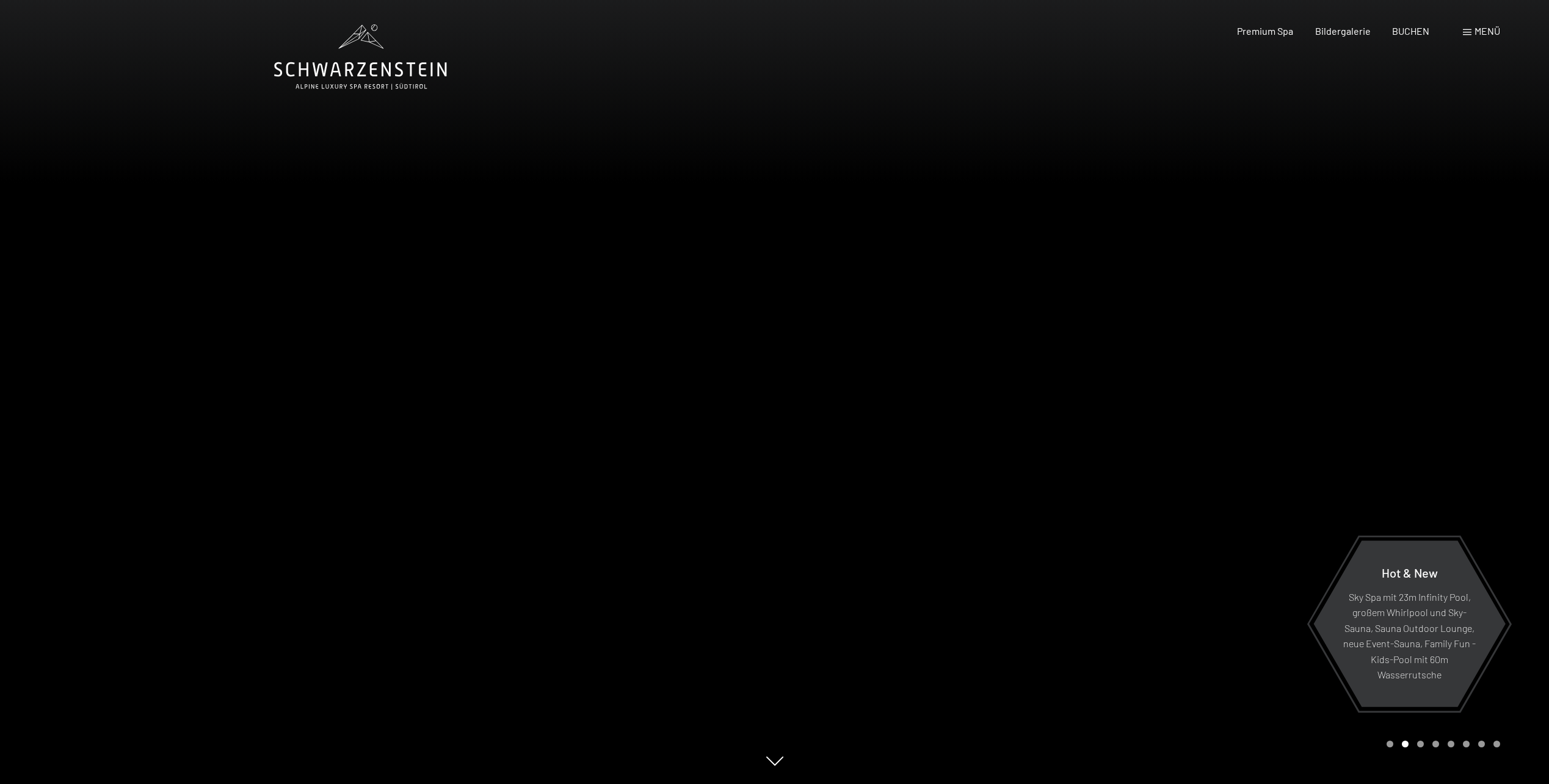
click at [1503, 367] on div at bounding box center [1163, 392] width 775 height 784
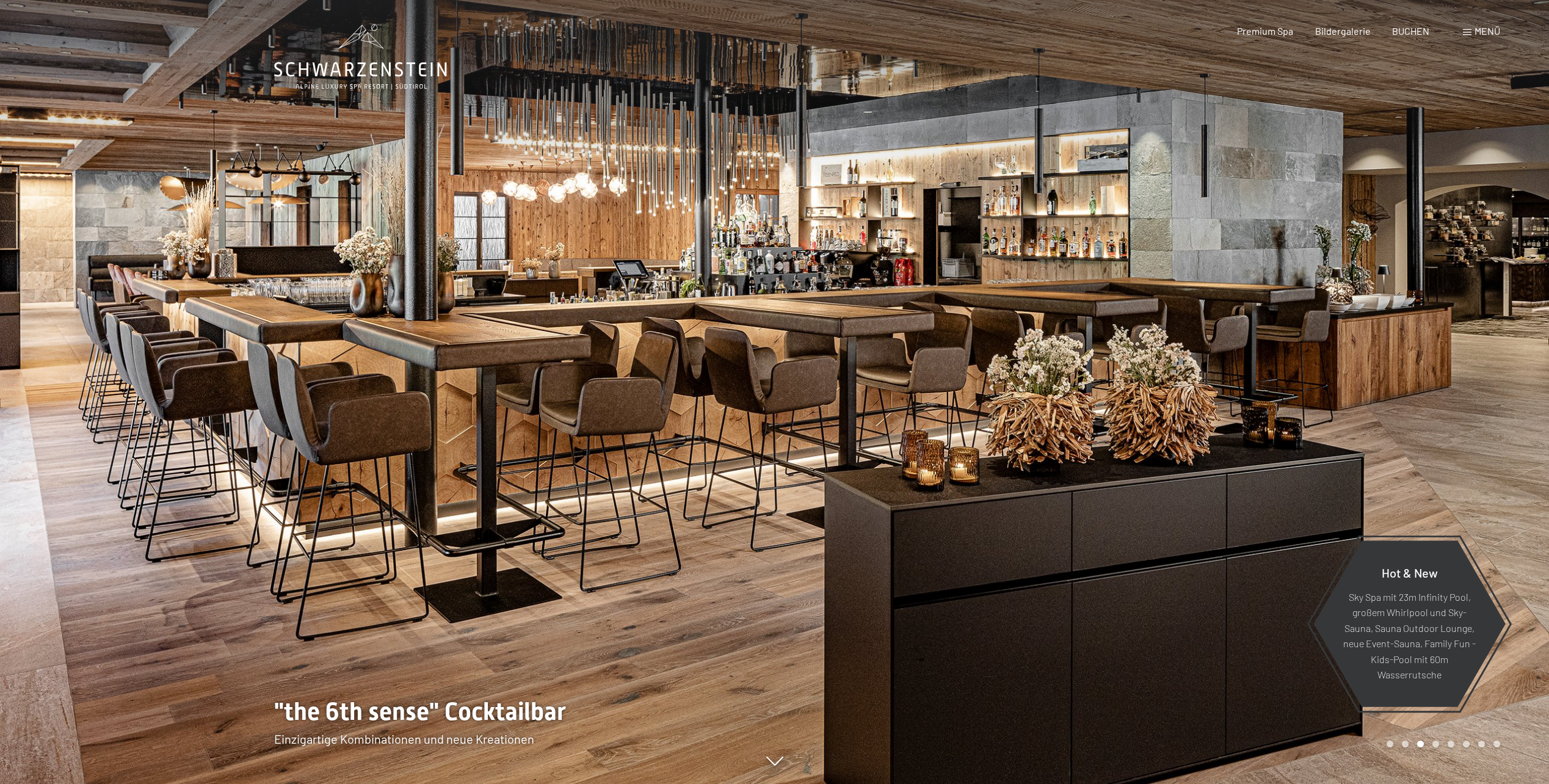
click at [1504, 367] on div at bounding box center [1163, 392] width 775 height 784
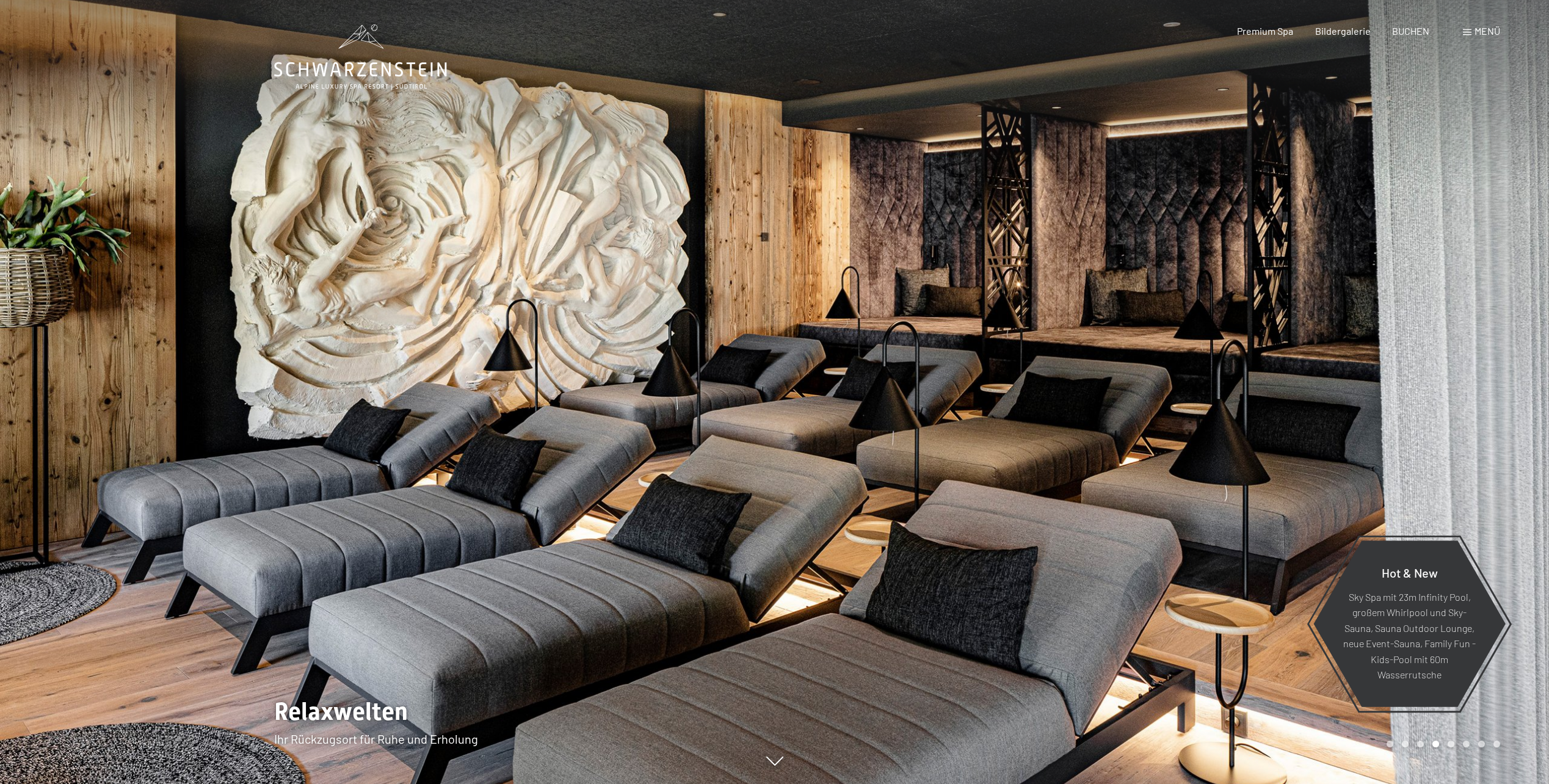
click at [1504, 367] on div at bounding box center [1163, 392] width 775 height 784
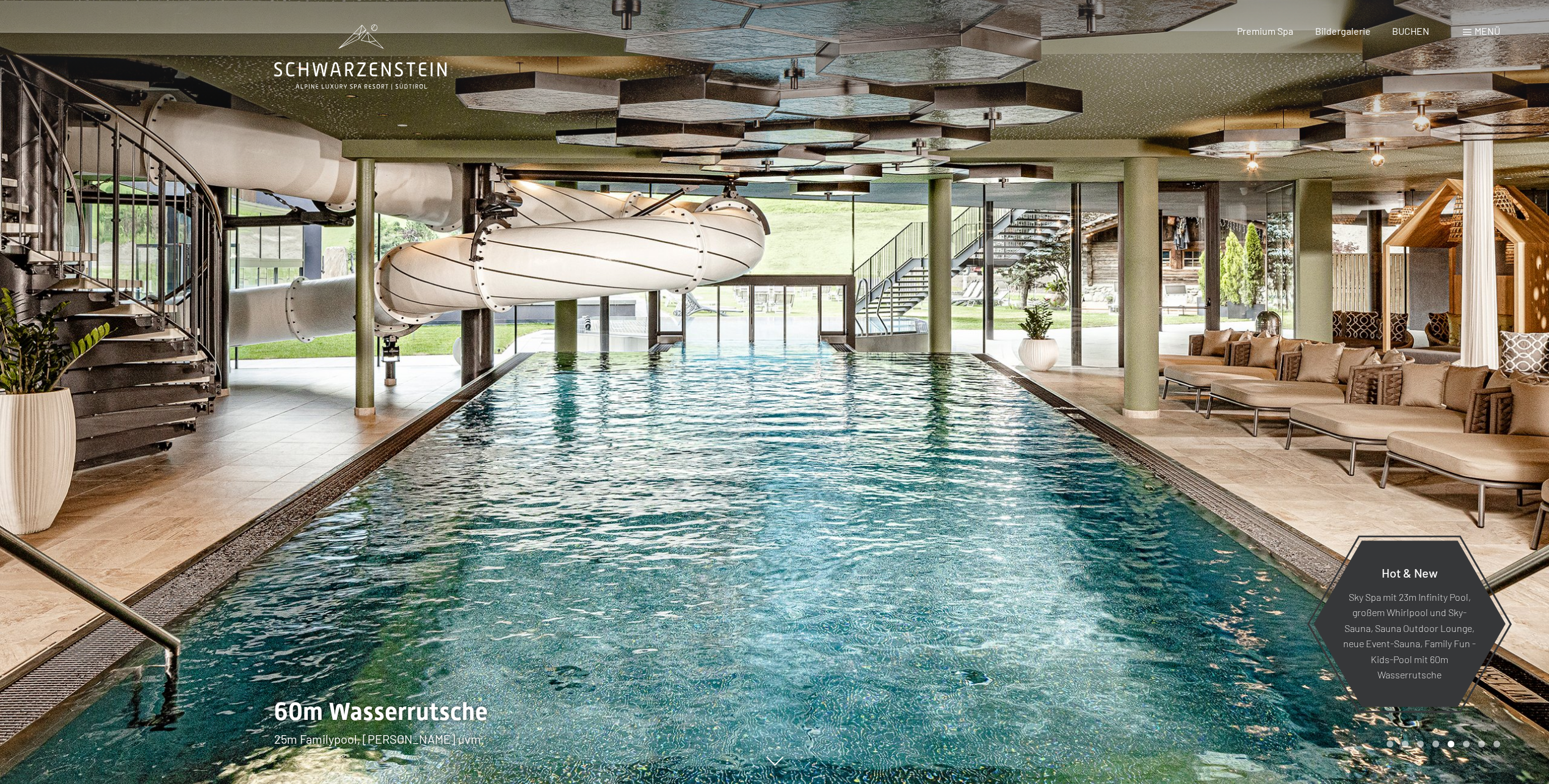
click at [1481, 26] on span "Menü" at bounding box center [1487, 31] width 26 height 12
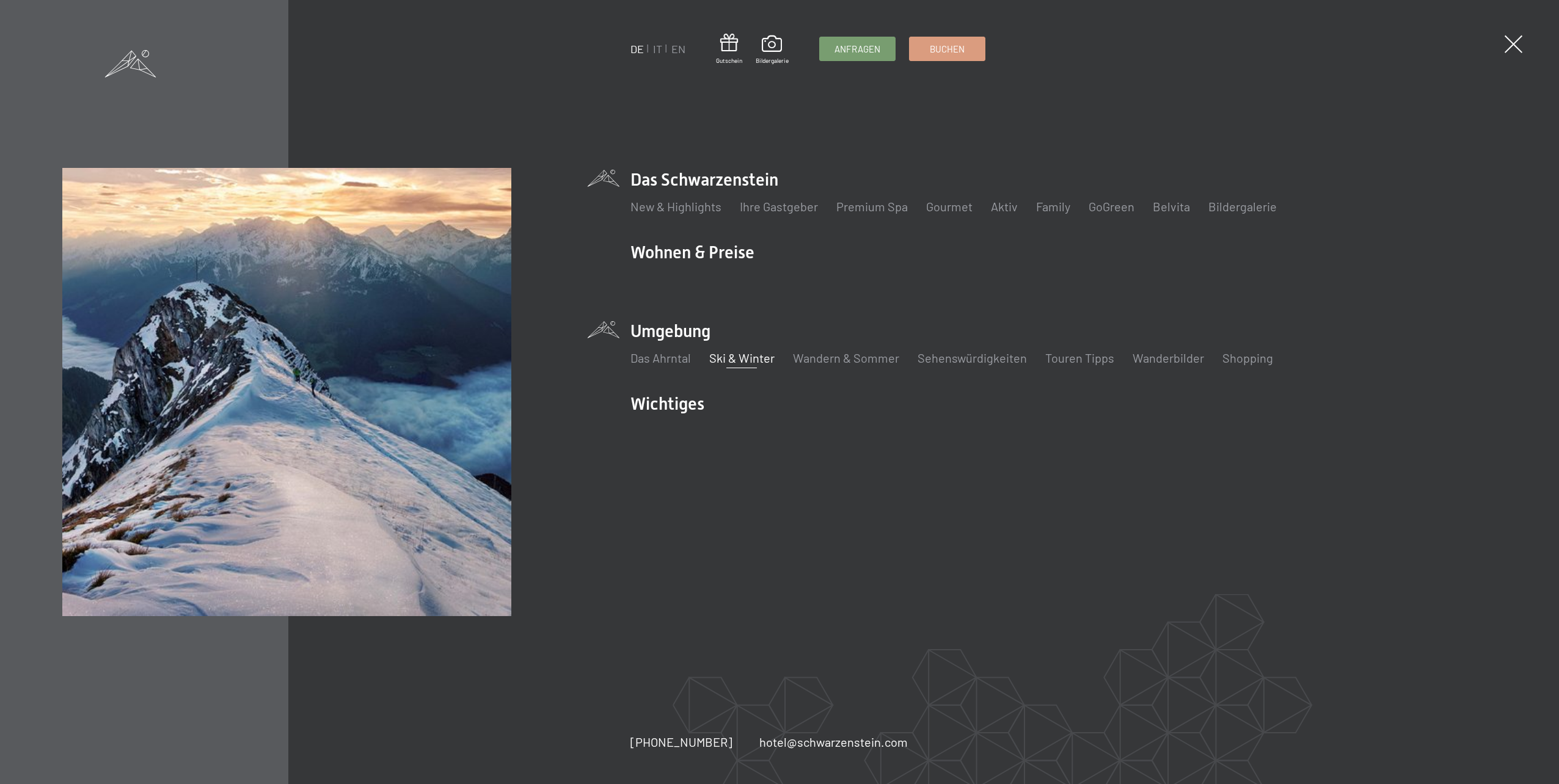
click at [723, 358] on link "Ski & Winter" at bounding box center [742, 358] width 65 height 15
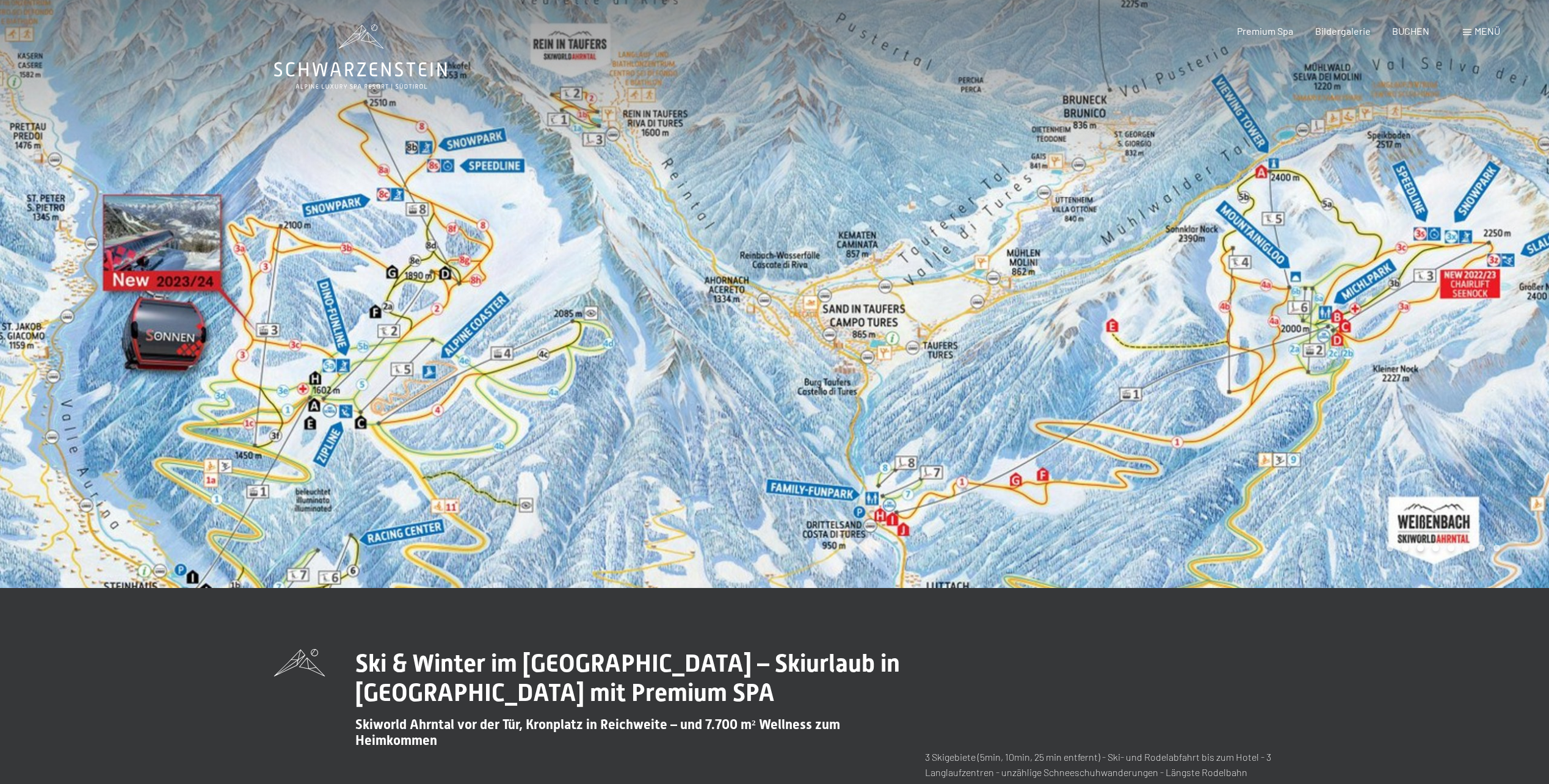
click at [1483, 29] on span "Menü" at bounding box center [1487, 31] width 26 height 12
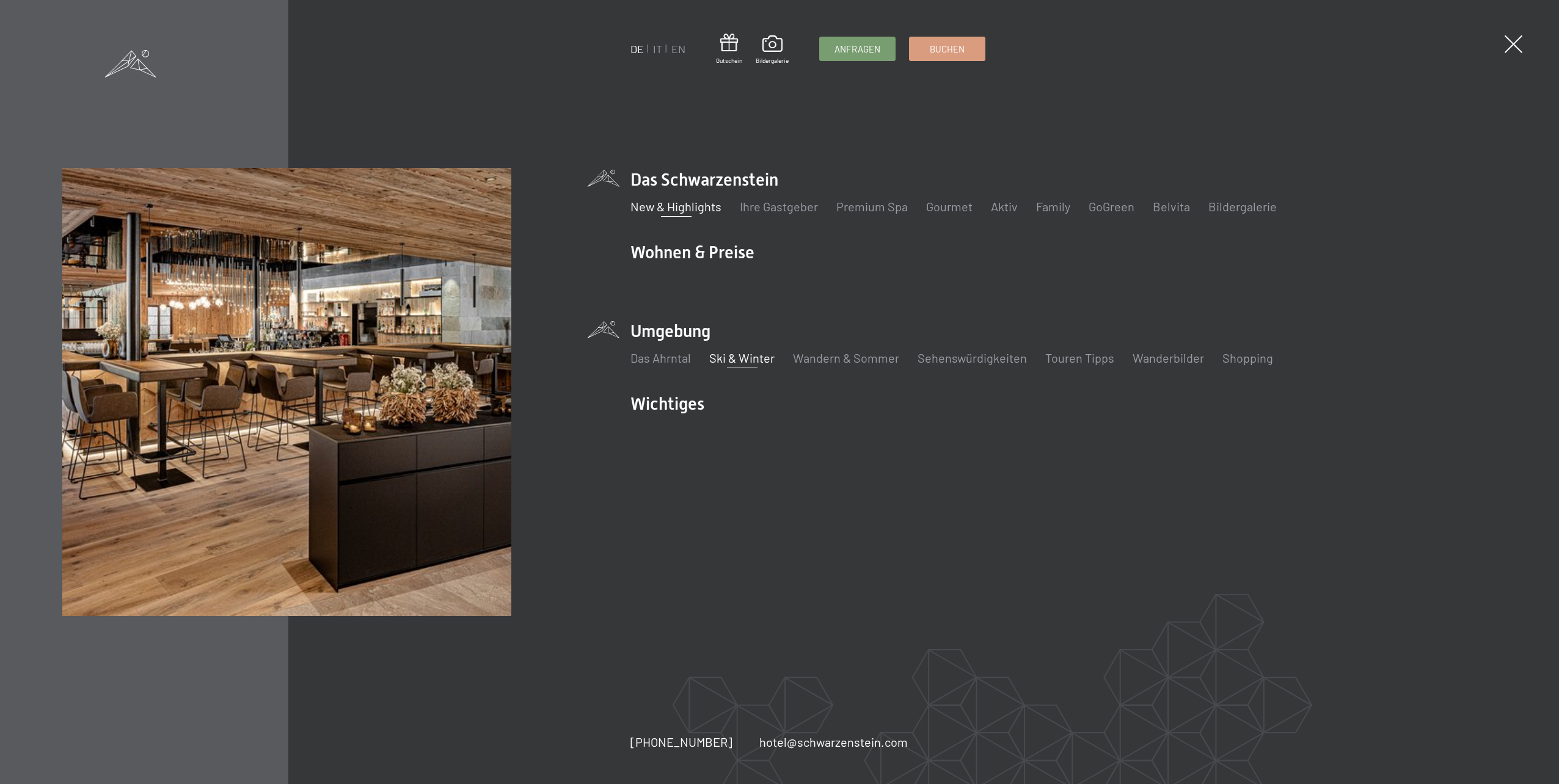
click at [674, 202] on link "New & Highlights" at bounding box center [676, 207] width 91 height 15
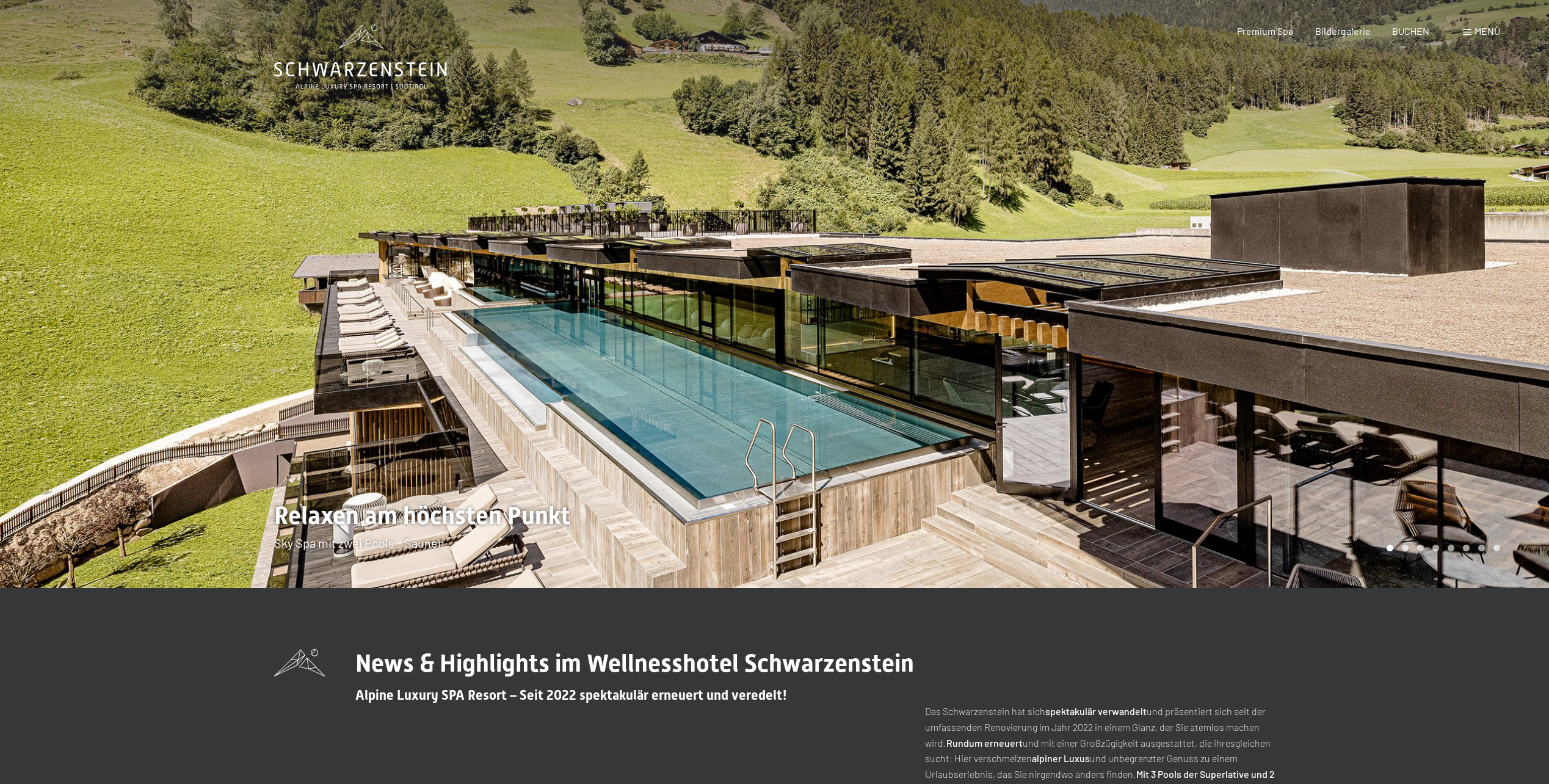
click at [363, 68] on icon at bounding box center [360, 70] width 173 height 15
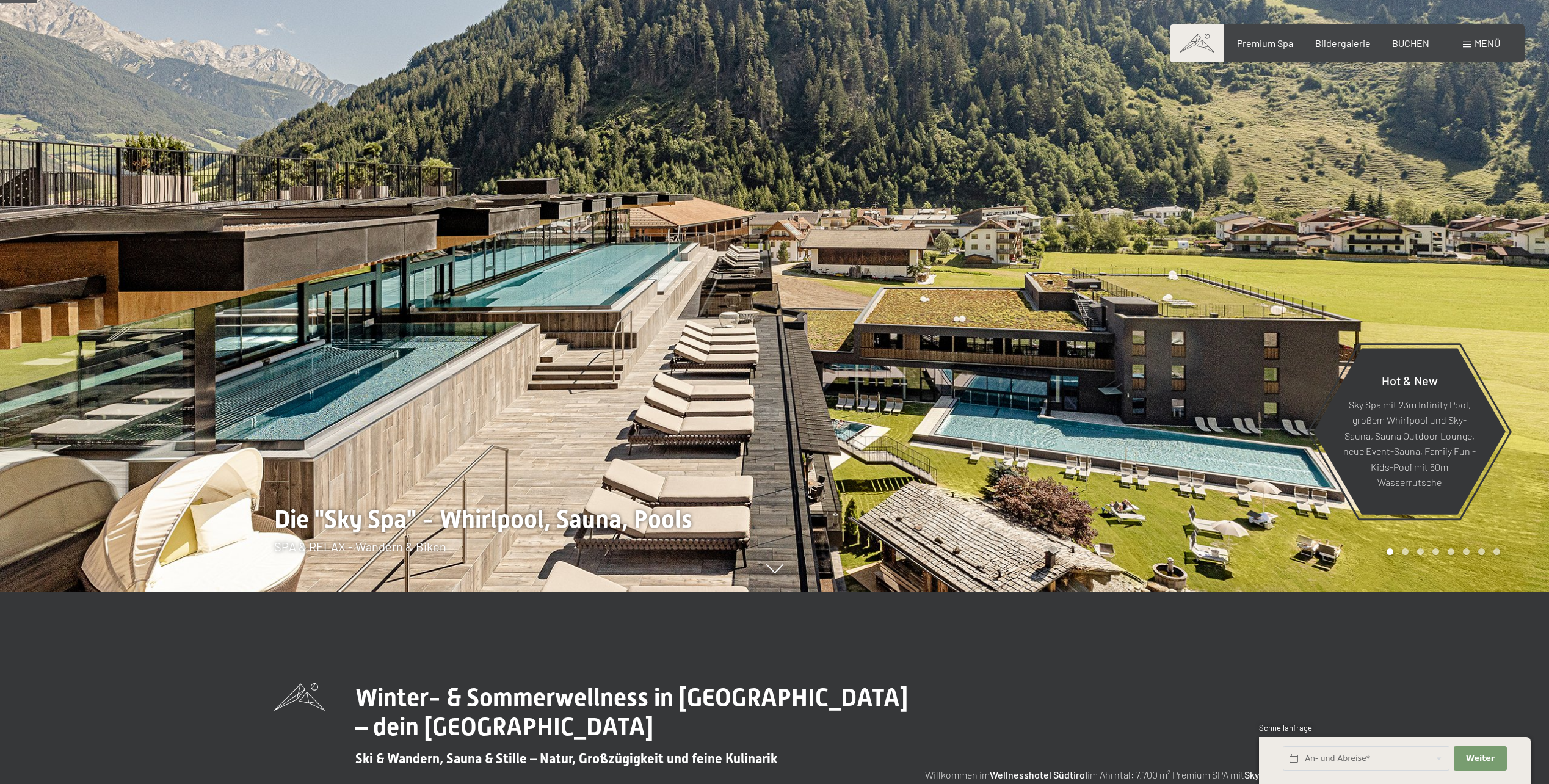
scroll to position [203, 0]
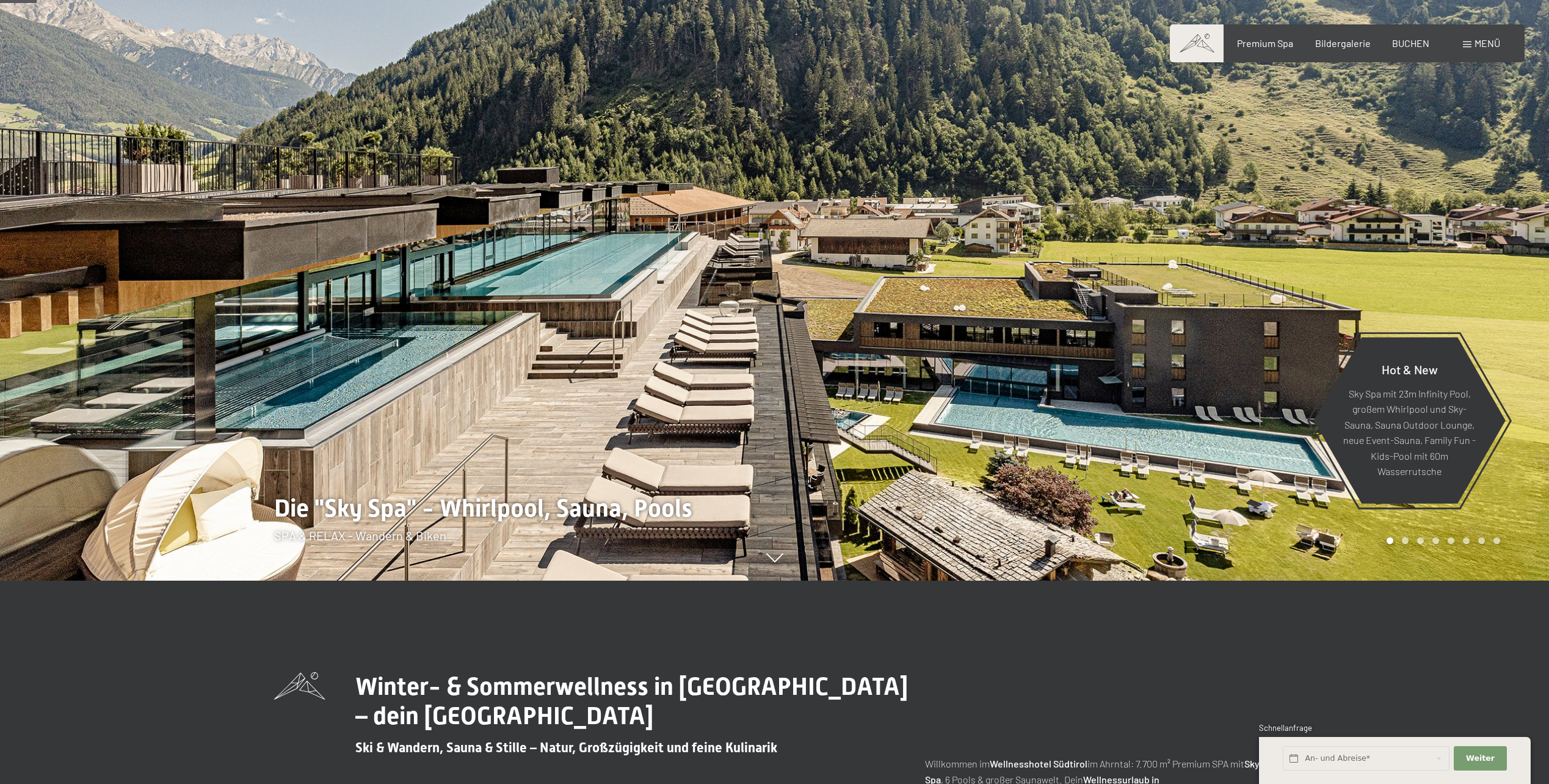
click at [1407, 541] on div "Carousel Page 2" at bounding box center [1405, 541] width 7 height 7
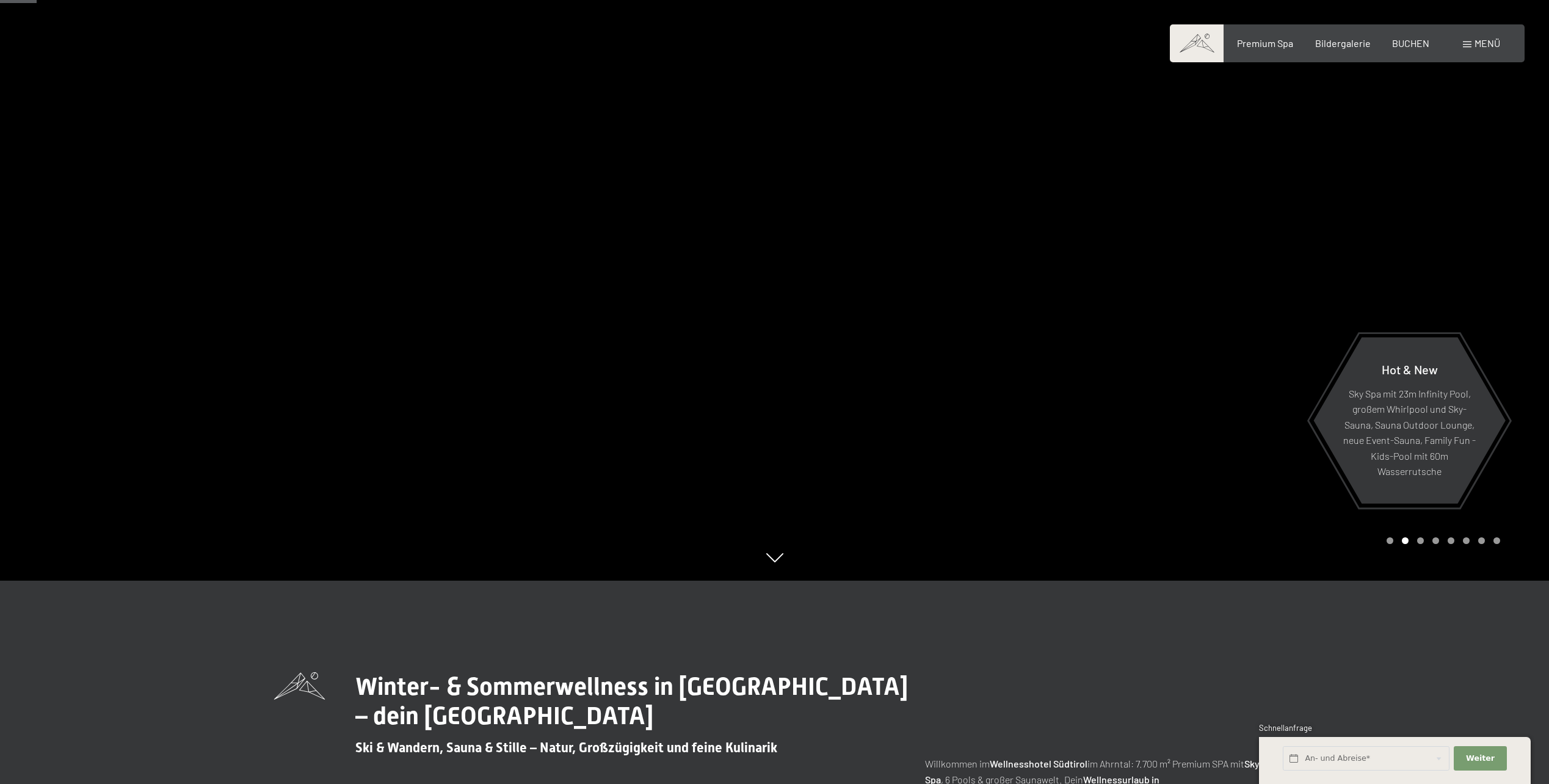
click at [1407, 542] on div "Carousel Page 2 (Current Slide)" at bounding box center [1405, 541] width 7 height 7
click at [1339, 47] on span "Bildergalerie" at bounding box center [1343, 41] width 56 height 12
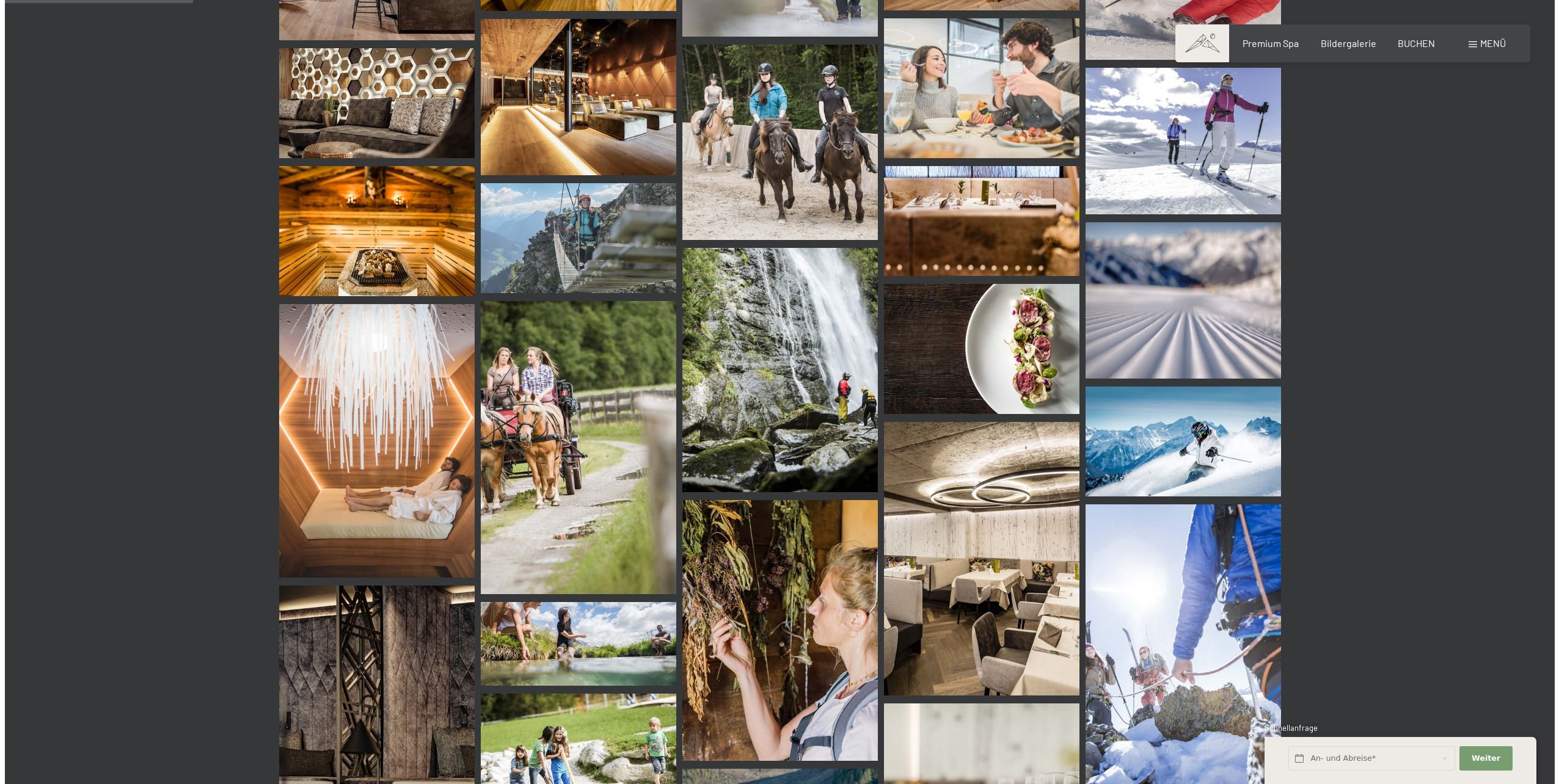
scroll to position [407, 0]
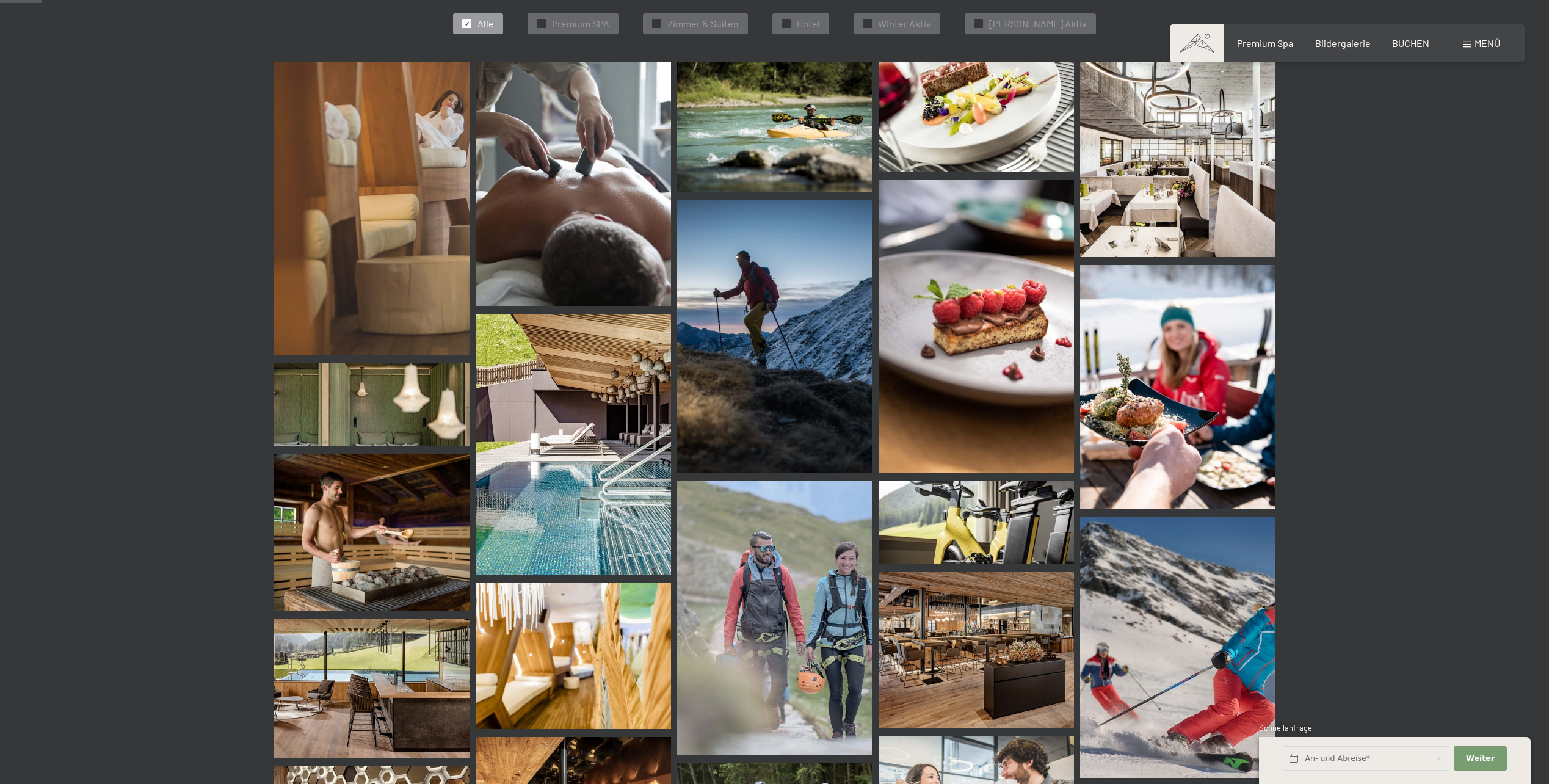
click at [1500, 48] on div "Buchen Anfragen Premium Spa Bildergalerie BUCHEN Menü DE IT EN Gutschein Bilder…" at bounding box center [1347, 43] width 306 height 13
click at [1489, 43] on span "Menü" at bounding box center [1487, 43] width 26 height 12
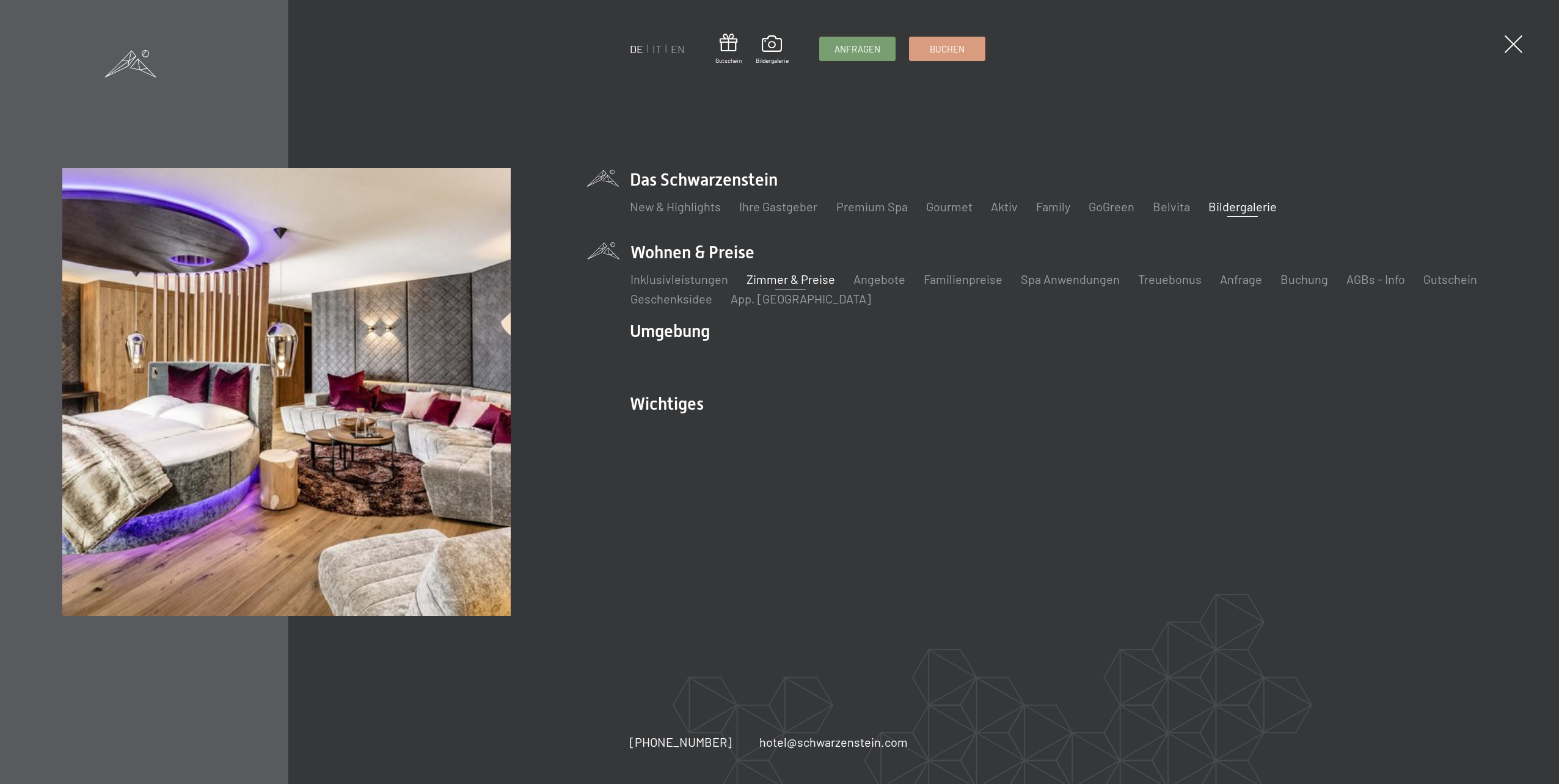
click at [790, 284] on link "Zimmer & Preise" at bounding box center [791, 279] width 88 height 15
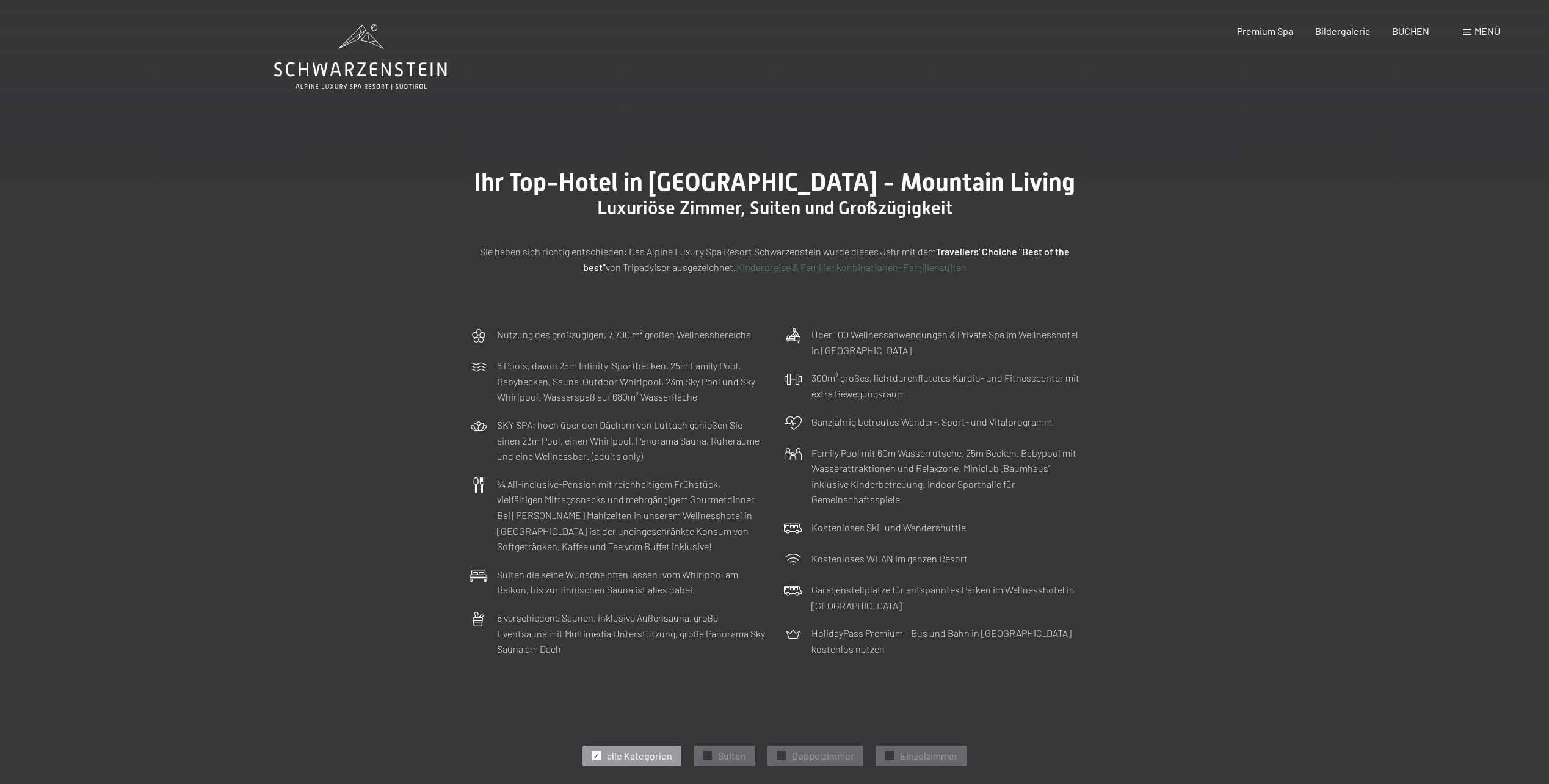
click at [1484, 32] on span "Menü" at bounding box center [1487, 31] width 26 height 12
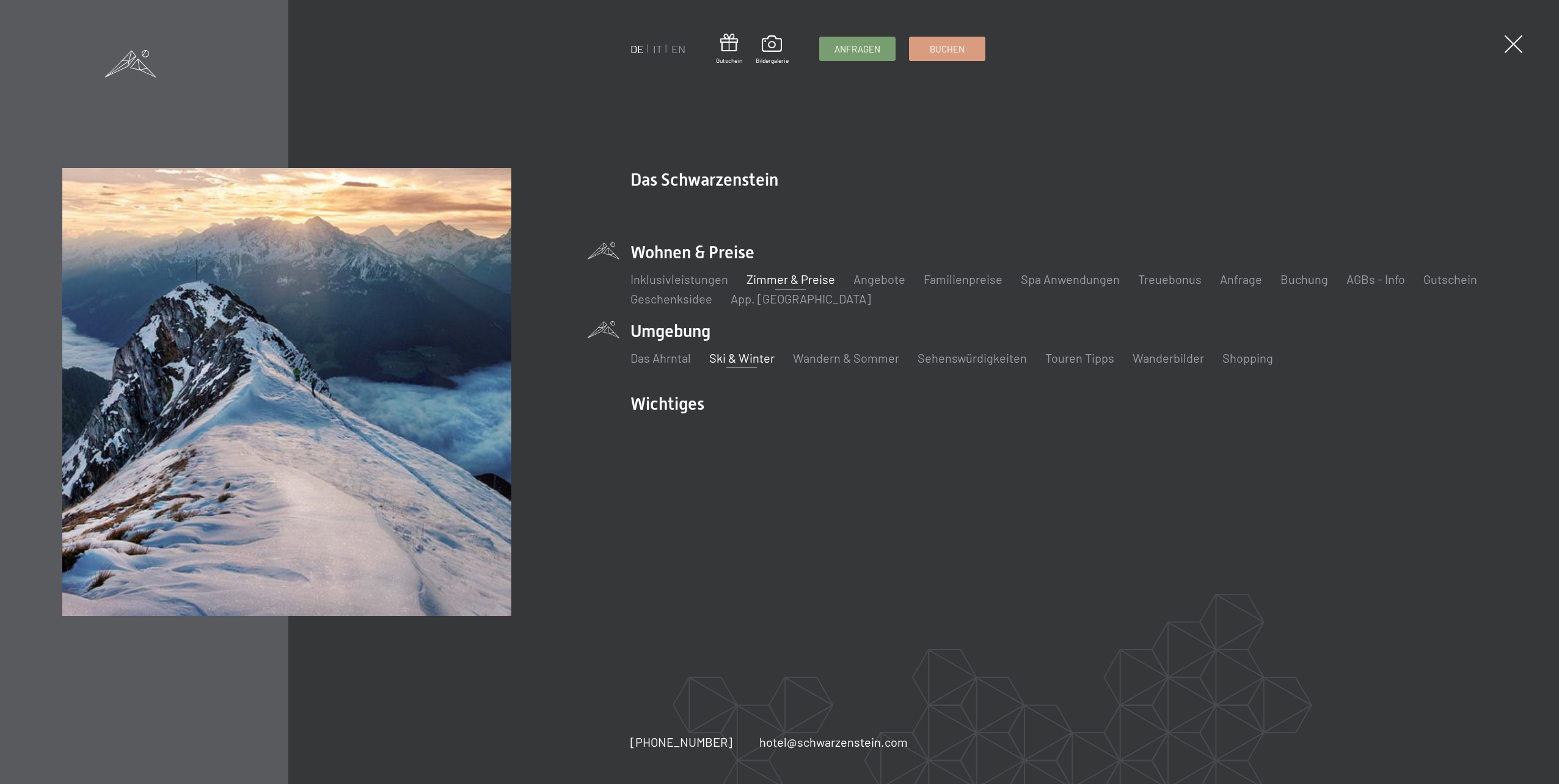
click at [764, 356] on link "Ski & Winter" at bounding box center [742, 358] width 65 height 15
